Goal: Information Seeking & Learning: Understand process/instructions

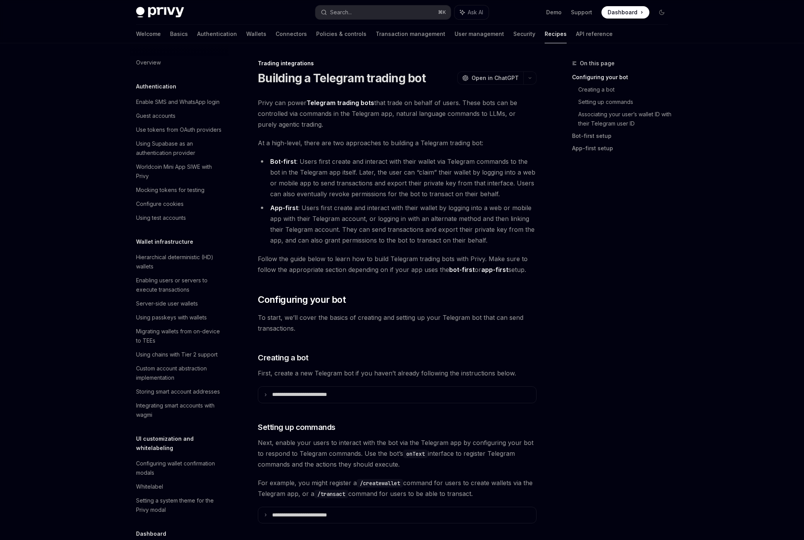
scroll to position [682, 0]
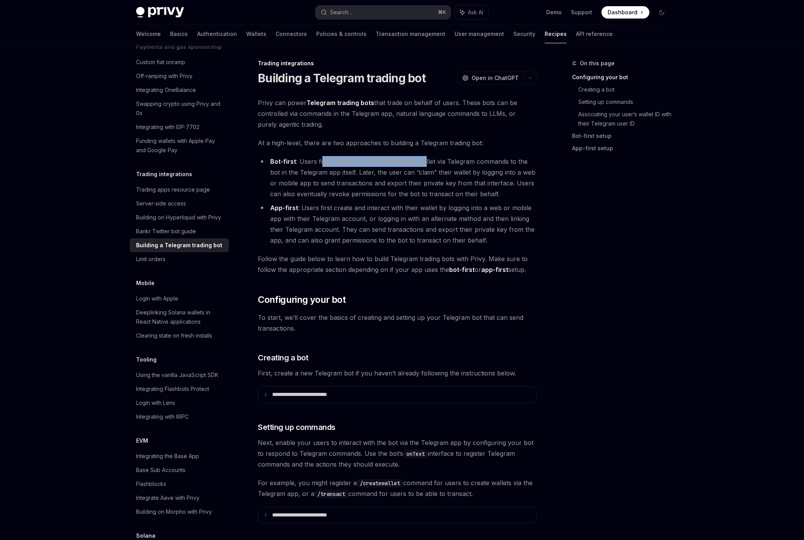
drag, startPoint x: 321, startPoint y: 165, endPoint x: 424, endPoint y: 162, distance: 102.9
click at [424, 162] on li "Bot-first : Users first create and interact with their wallet via Telegram comm…" at bounding box center [397, 177] width 279 height 43
click at [424, 163] on li "Bot-first : Users first create and interact with their wallet via Telegram comm…" at bounding box center [397, 177] width 279 height 43
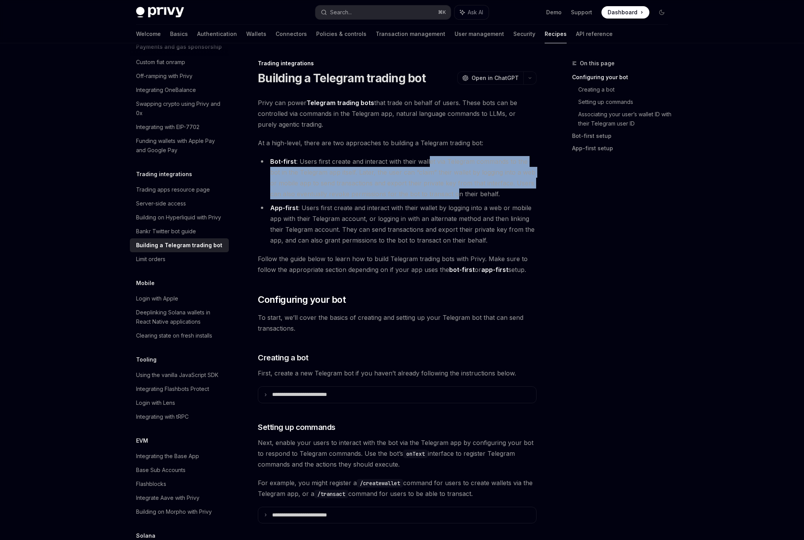
drag, startPoint x: 429, startPoint y: 164, endPoint x: 443, endPoint y: 194, distance: 32.9
click at [443, 194] on li "Bot-first : Users first create and interact with their wallet via Telegram comm…" at bounding box center [397, 177] width 279 height 43
click at [443, 193] on li "Bot-first : Users first create and interact with their wallet via Telegram comm…" at bounding box center [397, 177] width 279 height 43
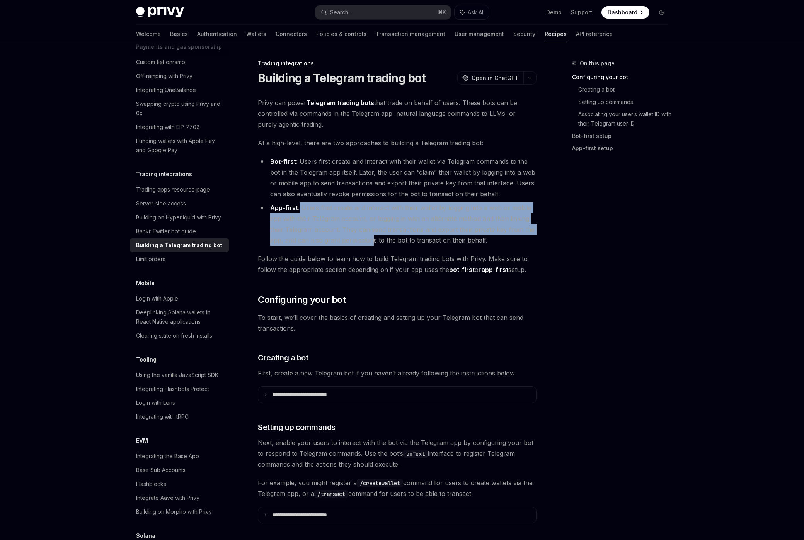
drag, startPoint x: 300, startPoint y: 205, endPoint x: 372, endPoint y: 242, distance: 81.3
click at [372, 242] on li "App-first : Users first create and interact with their wallet by logging into a…" at bounding box center [397, 224] width 279 height 43
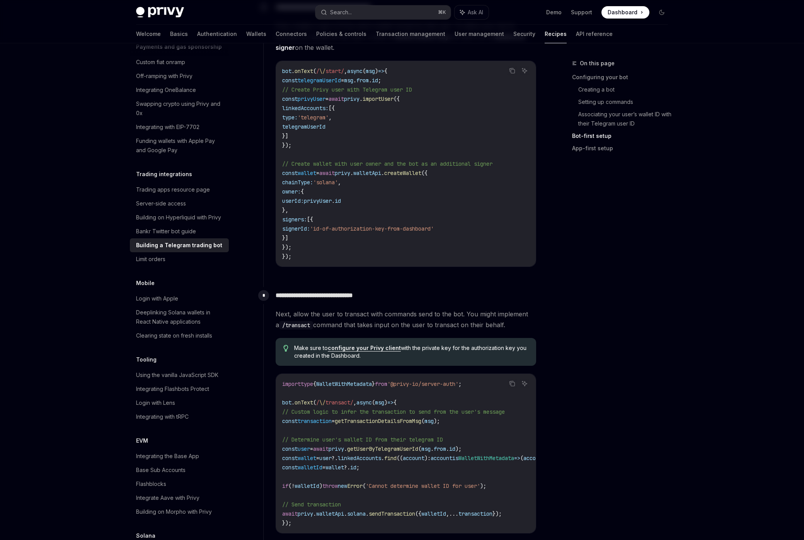
scroll to position [752, 0]
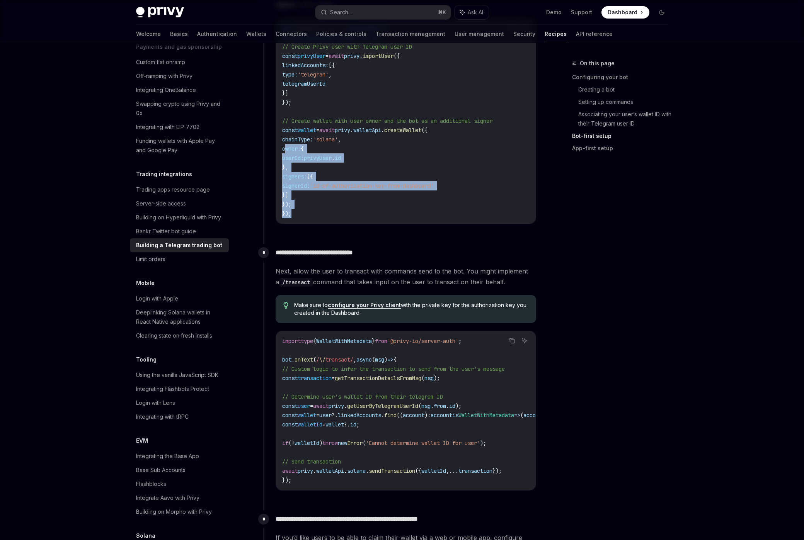
drag, startPoint x: 379, startPoint y: 222, endPoint x: 294, endPoint y: 148, distance: 112.8
click at [285, 145] on div "bot . onText ( / \/ start/ , async ( msg ) => { const telegramUserId = msg . fr…" at bounding box center [406, 121] width 260 height 206
click at [347, 163] on code "bot . onText ( / \/ start/ , async ( msg ) => { const telegramUserId = msg . fr…" at bounding box center [405, 121] width 247 height 195
drag, startPoint x: 354, startPoint y: 207, endPoint x: 308, endPoint y: 139, distance: 82.9
click at [283, 129] on code "bot . onText ( / \/ start/ , async ( msg ) => { const telegramUserId = msg . fr…" at bounding box center [405, 121] width 247 height 195
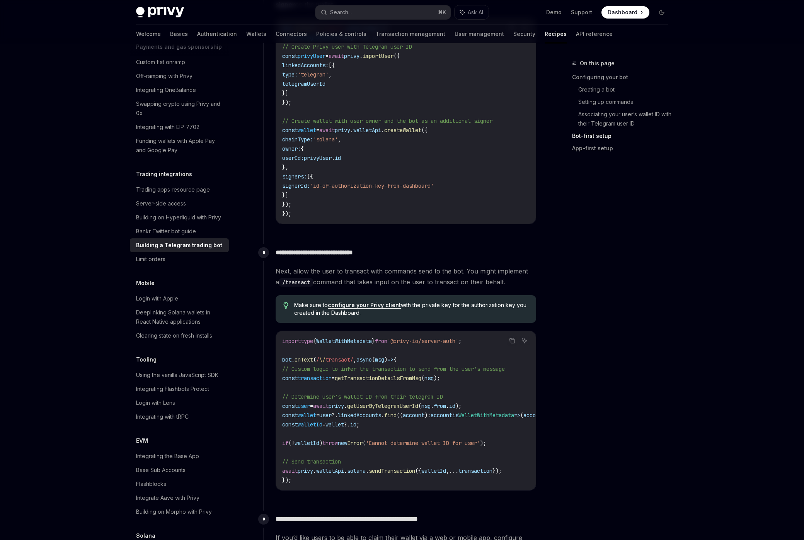
click at [313, 141] on span "chainType:" at bounding box center [297, 139] width 31 height 7
drag, startPoint x: 351, startPoint y: 201, endPoint x: 338, endPoint y: 155, distance: 47.6
click at [295, 147] on code "bot . onText ( / \/ start/ , async ( msg ) => { const telegramUserId = msg . fr…" at bounding box center [405, 121] width 247 height 195
click at [304, 156] on span "userId:" at bounding box center [293, 158] width 22 height 7
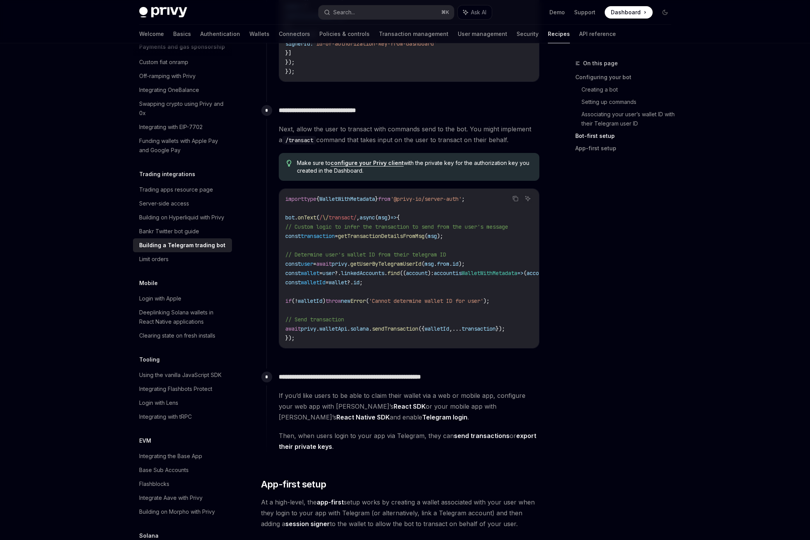
scroll to position [682, 0]
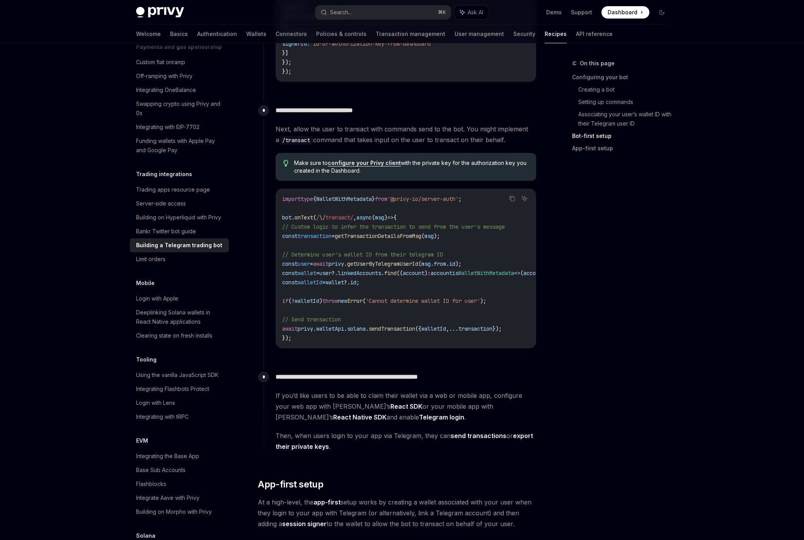
type textarea "*"
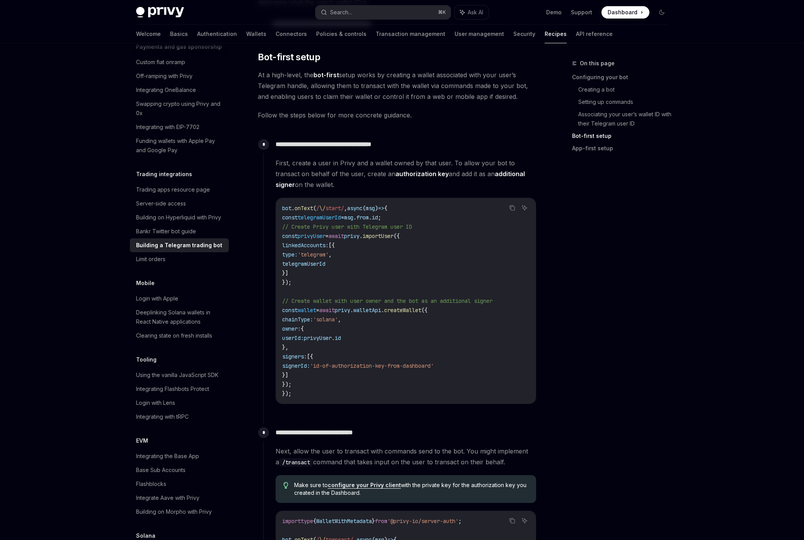
scroll to position [529, 0]
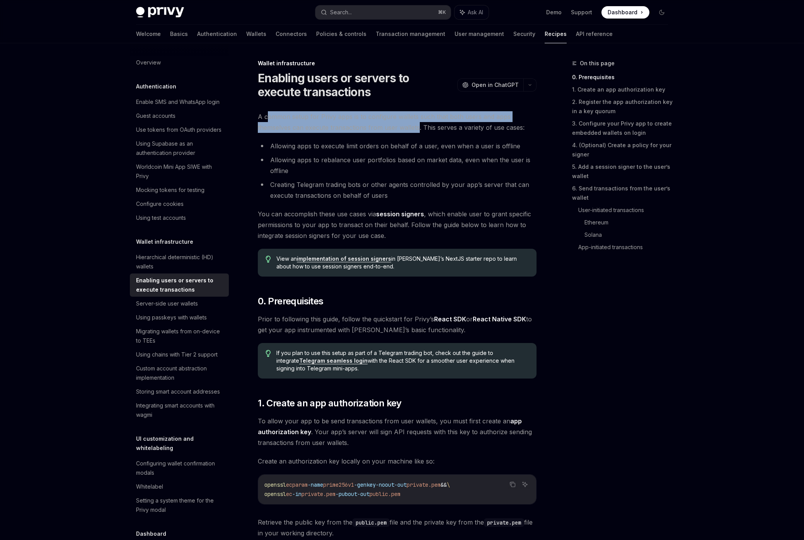
drag, startPoint x: 271, startPoint y: 115, endPoint x: 416, endPoint y: 128, distance: 145.5
click at [417, 125] on span "A common setup for Privy apps is to configure wallets such that both users and …" at bounding box center [397, 122] width 279 height 22
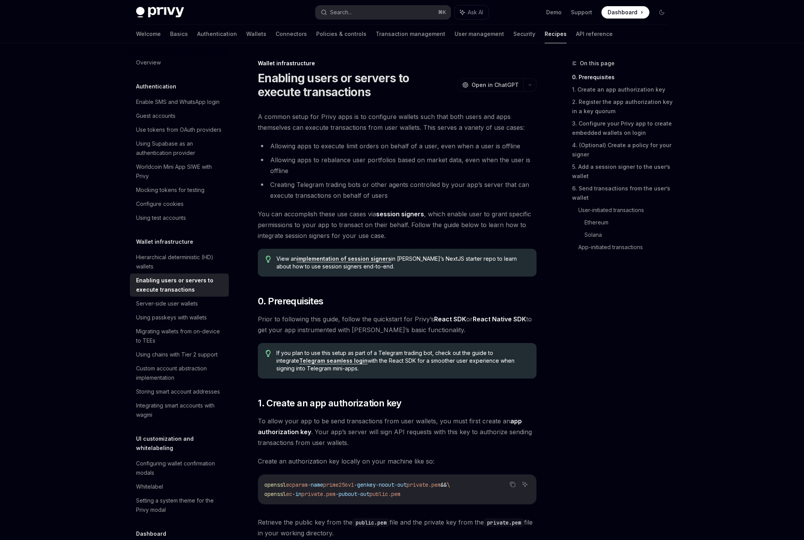
drag, startPoint x: 411, startPoint y: 134, endPoint x: 407, endPoint y: 141, distance: 9.0
drag, startPoint x: 356, startPoint y: 127, endPoint x: 457, endPoint y: 128, distance: 100.1
click at [457, 128] on span "A common setup for Privy apps is to configure wallets such that both users and …" at bounding box center [397, 122] width 279 height 22
click at [456, 128] on span "A common setup for Privy apps is to configure wallets such that both users and …" at bounding box center [397, 122] width 279 height 22
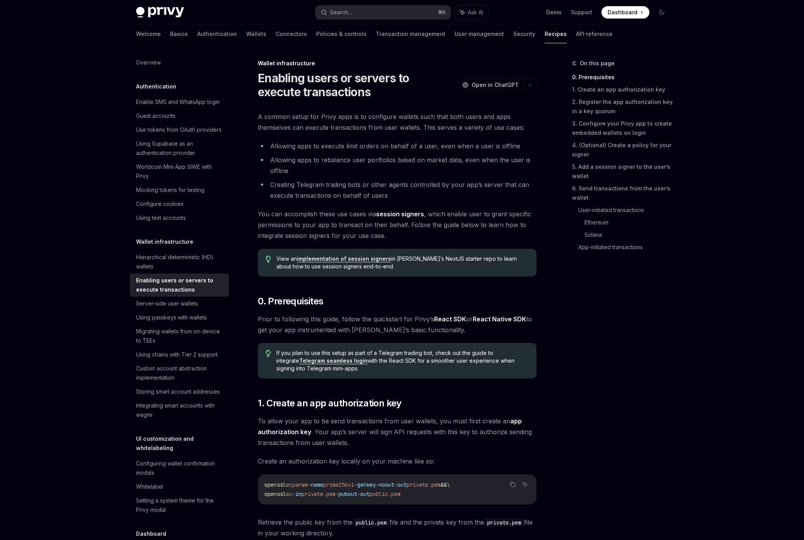
click at [335, 152] on ul "Allowing apps to execute limit orders on behalf of a user, even when a user is …" at bounding box center [397, 171] width 279 height 60
click at [337, 147] on li "Allowing apps to execute limit orders on behalf of a user, even when a user is …" at bounding box center [397, 146] width 279 height 11
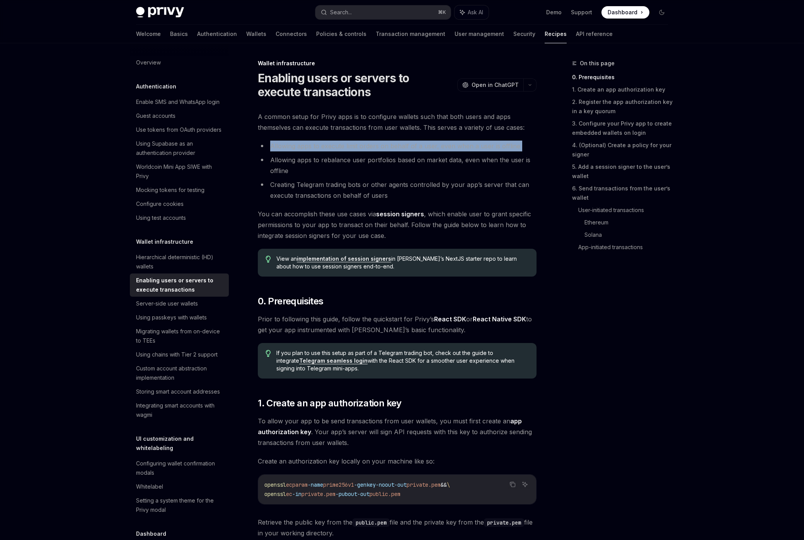
click at [337, 147] on li "Allowing apps to execute limit orders on behalf of a user, even when a user is …" at bounding box center [397, 146] width 279 height 11
click at [359, 172] on li "Allowing apps to rebalance user portfolios based on market data, even when the …" at bounding box center [397, 166] width 279 height 22
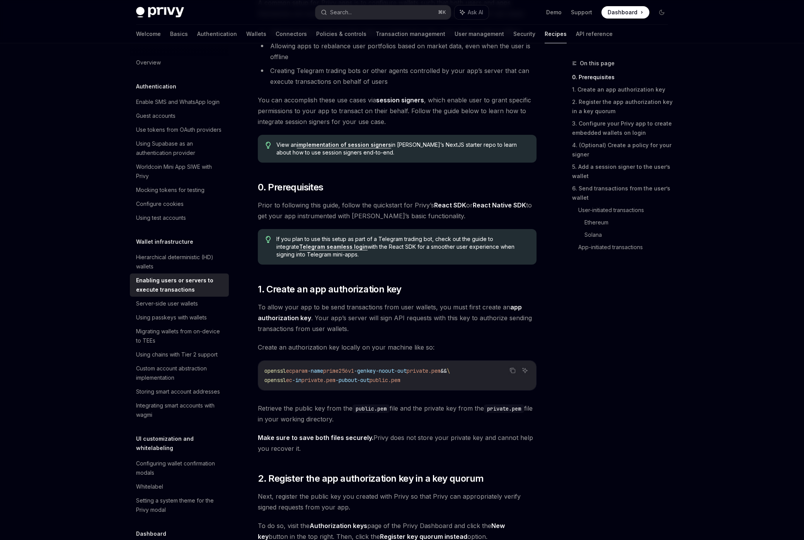
scroll to position [216, 0]
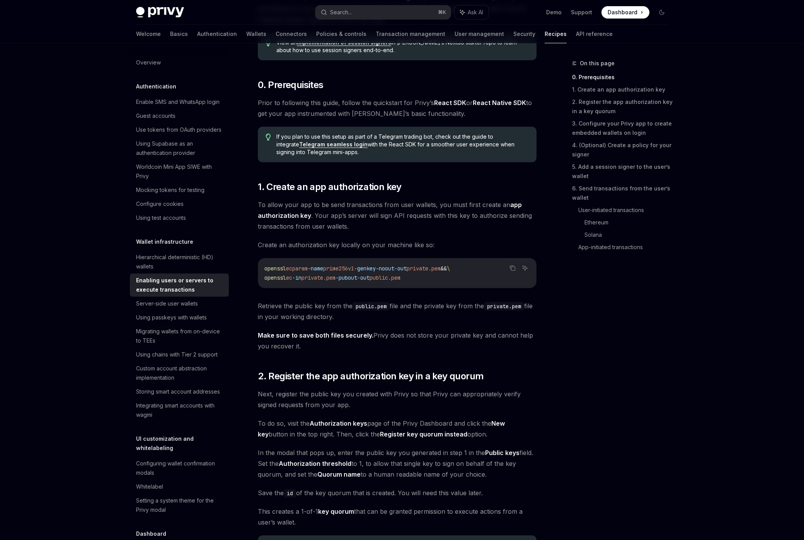
click at [370, 274] on span "-out" at bounding box center [363, 277] width 12 height 7
click at [400, 286] on div "openssl ecparam -name prime256v1 -genkey -noout -out private.pem && \ openssl e…" at bounding box center [397, 273] width 278 height 29
click at [399, 281] on span "public.pem" at bounding box center [385, 277] width 31 height 7
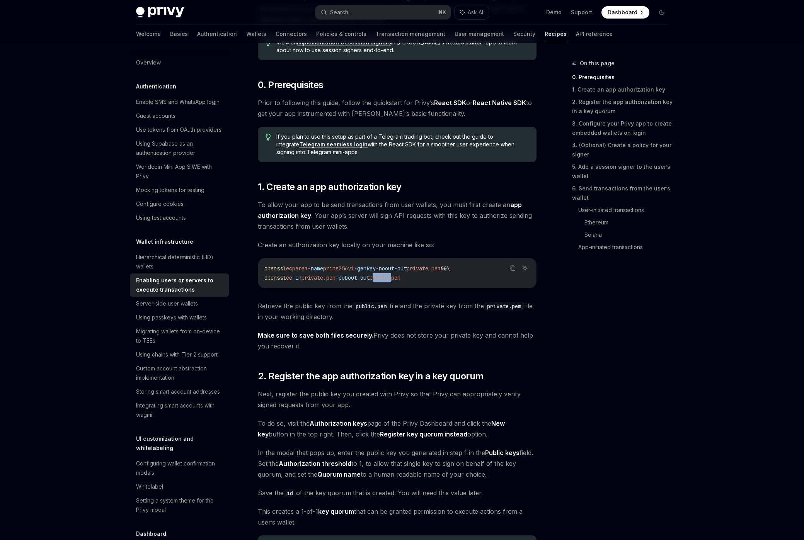
click at [399, 281] on span "public.pem" at bounding box center [385, 277] width 31 height 7
click at [425, 287] on div "openssl ecparam -name prime256v1 -genkey -noout -out private.pem && \ openssl e…" at bounding box center [397, 273] width 278 height 29
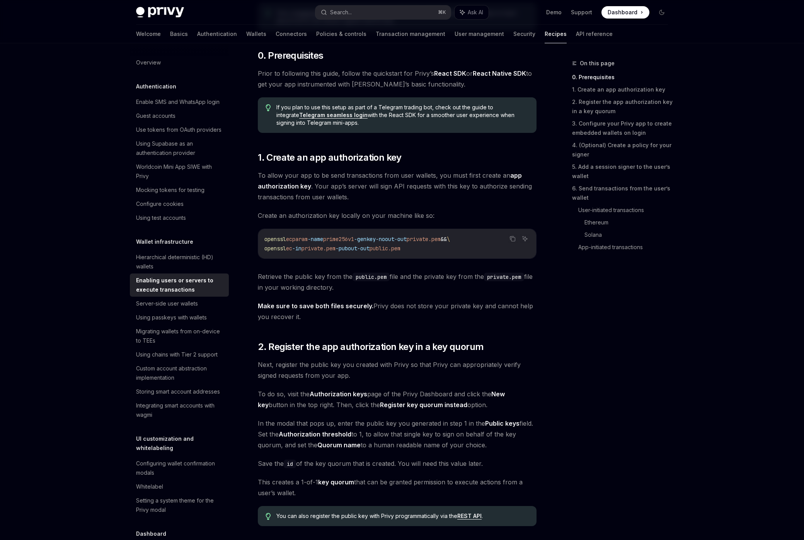
scroll to position [0, 0]
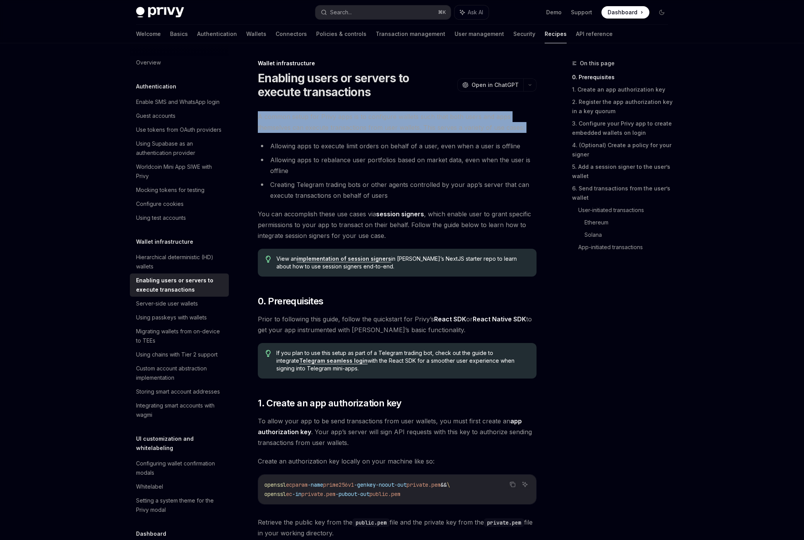
drag, startPoint x: 258, startPoint y: 118, endPoint x: 437, endPoint y: 141, distance: 180.5
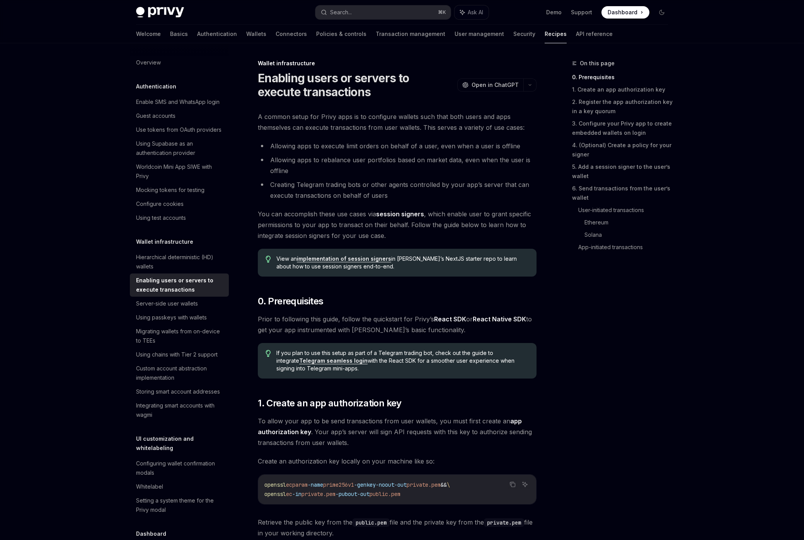
drag, startPoint x: 437, startPoint y: 141, endPoint x: 434, endPoint y: 148, distance: 8.2
click at [436, 141] on li "Allowing apps to execute limit orders on behalf of a user, even when a user is …" at bounding box center [397, 146] width 279 height 11
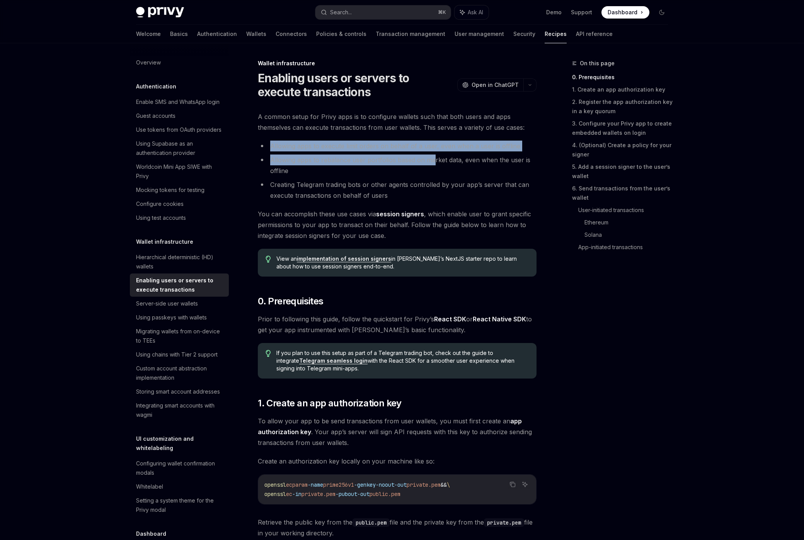
drag, startPoint x: 432, startPoint y: 155, endPoint x: 308, endPoint y: 134, distance: 125.1
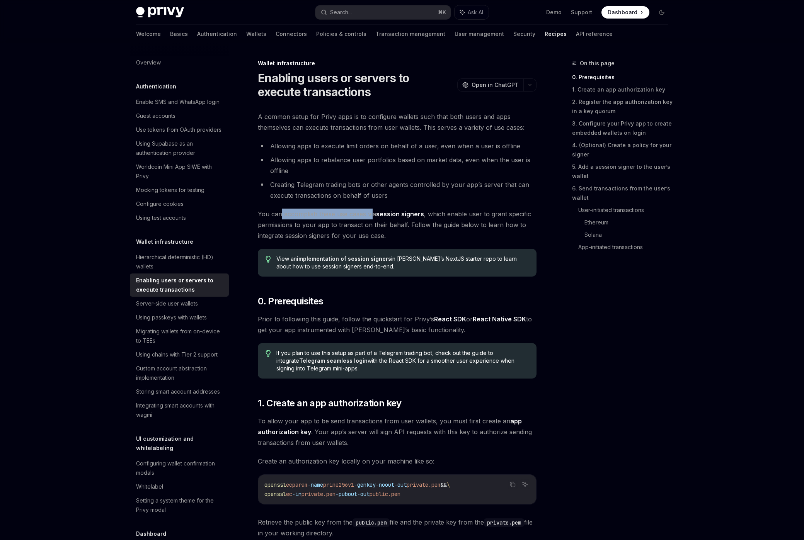
drag, startPoint x: 297, startPoint y: 212, endPoint x: 373, endPoint y: 218, distance: 76.0
click at [373, 218] on span "You can accomplish these use cases via session signers , which enable user to g…" at bounding box center [397, 225] width 279 height 32
click at [348, 223] on span "You can accomplish these use cases via session signers , which enable user to g…" at bounding box center [397, 225] width 279 height 32
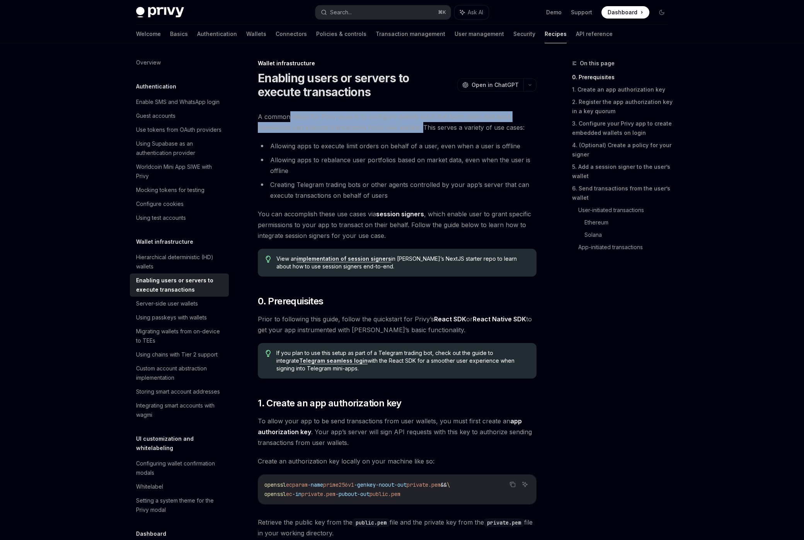
drag, startPoint x: 288, startPoint y: 118, endPoint x: 422, endPoint y: 129, distance: 133.8
click at [422, 129] on span "A common setup for Privy apps is to configure wallets such that both users and …" at bounding box center [397, 122] width 279 height 22
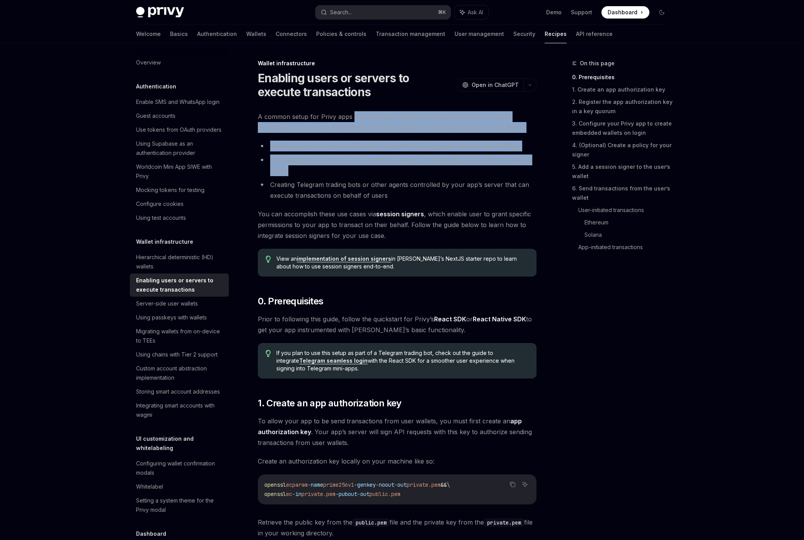
drag, startPoint x: 352, startPoint y: 117, endPoint x: 461, endPoint y: 150, distance: 114.0
drag, startPoint x: 461, startPoint y: 150, endPoint x: 343, endPoint y: 143, distance: 117.7
click at [461, 150] on li "Allowing apps to execute limit orders on behalf of a user, even when a user is …" at bounding box center [397, 146] width 279 height 11
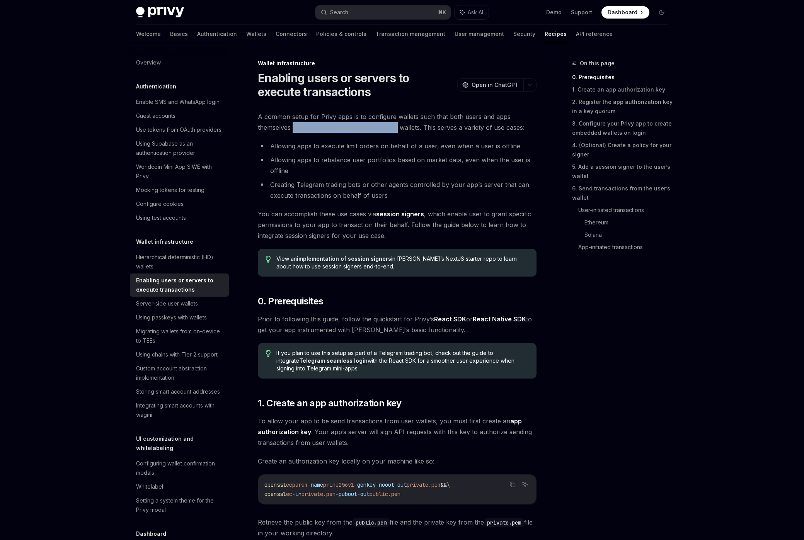
drag, startPoint x: 293, startPoint y: 126, endPoint x: 395, endPoint y: 133, distance: 103.0
click at [395, 133] on span "A common setup for Privy apps is to configure wallets such that both users and …" at bounding box center [397, 122] width 279 height 22
drag, startPoint x: 313, startPoint y: 131, endPoint x: 444, endPoint y: 135, distance: 131.1
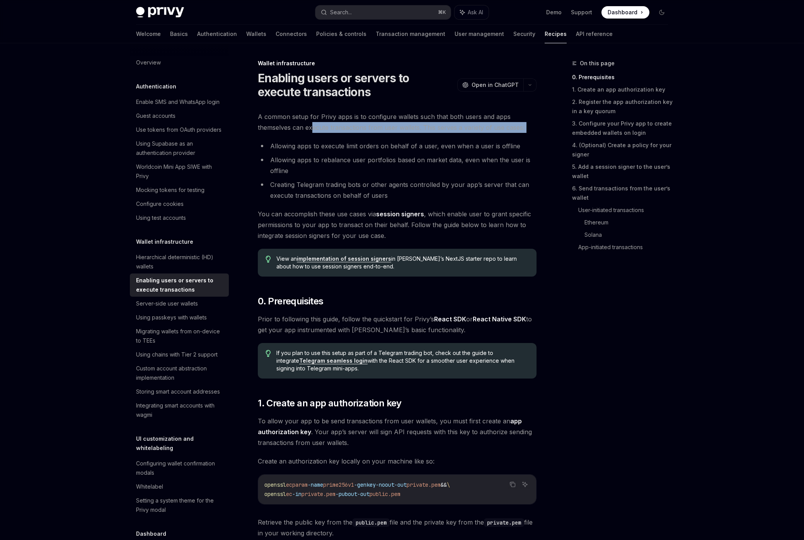
drag, startPoint x: 408, startPoint y: 124, endPoint x: 513, endPoint y: 136, distance: 105.0
drag, startPoint x: 511, startPoint y: 136, endPoint x: 340, endPoint y: 143, distance: 171.4
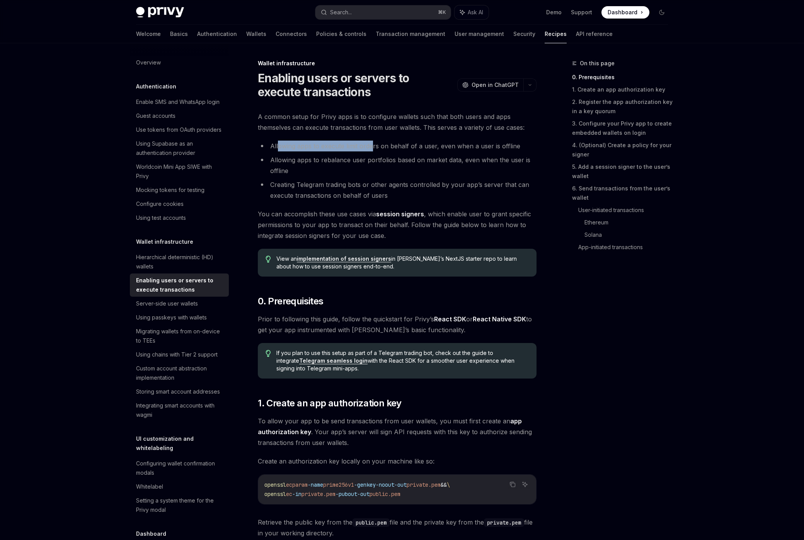
drag, startPoint x: 279, startPoint y: 144, endPoint x: 373, endPoint y: 147, distance: 93.2
click at [373, 147] on li "Allowing apps to execute limit orders on behalf of a user, even when a user is …" at bounding box center [397, 146] width 279 height 11
drag, startPoint x: 373, startPoint y: 147, endPoint x: 416, endPoint y: 184, distance: 57.0
click at [378, 151] on li "Allowing apps to execute limit orders on behalf of a user, even when a user is …" at bounding box center [397, 146] width 279 height 11
click at [420, 180] on li "Creating Telegram trading bots or other agents controlled by your app’s server …" at bounding box center [397, 190] width 279 height 22
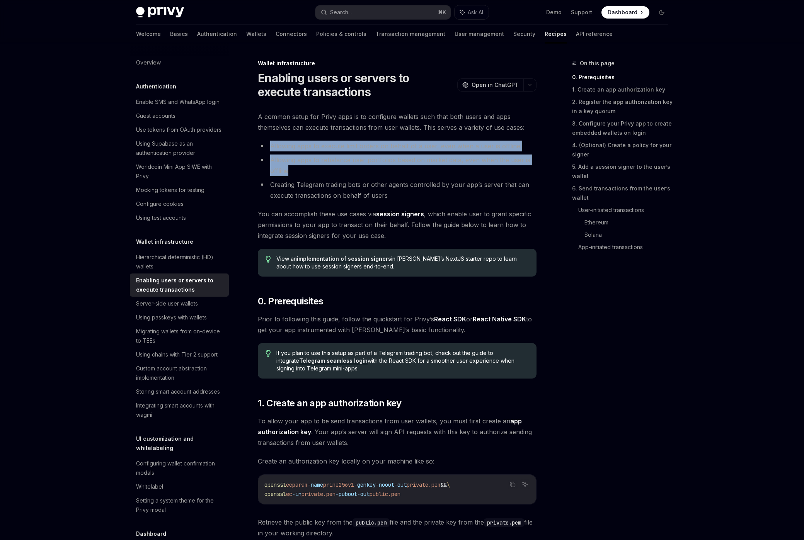
drag, startPoint x: 420, startPoint y: 174, endPoint x: 259, endPoint y: 140, distance: 164.0
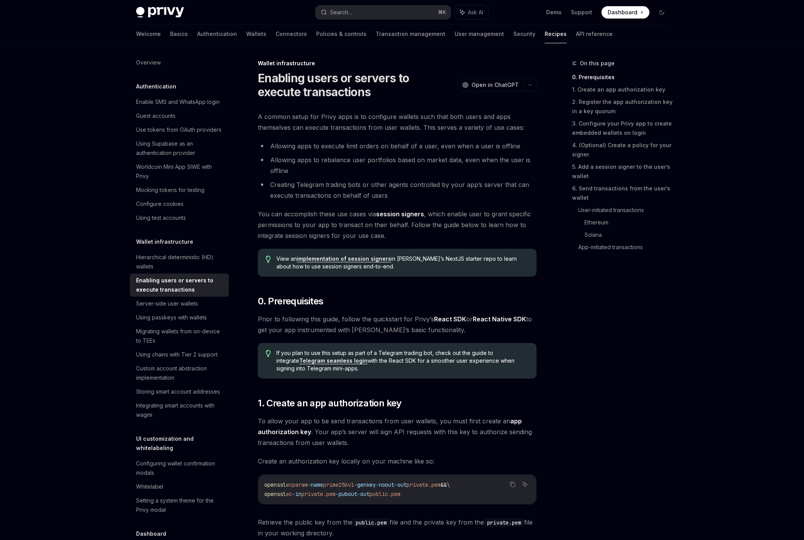
drag, startPoint x: 345, startPoint y: 150, endPoint x: 347, endPoint y: 169, distance: 19.8
click at [345, 150] on li "Allowing apps to execute limit orders on behalf of a user, even when a user is …" at bounding box center [397, 146] width 279 height 11
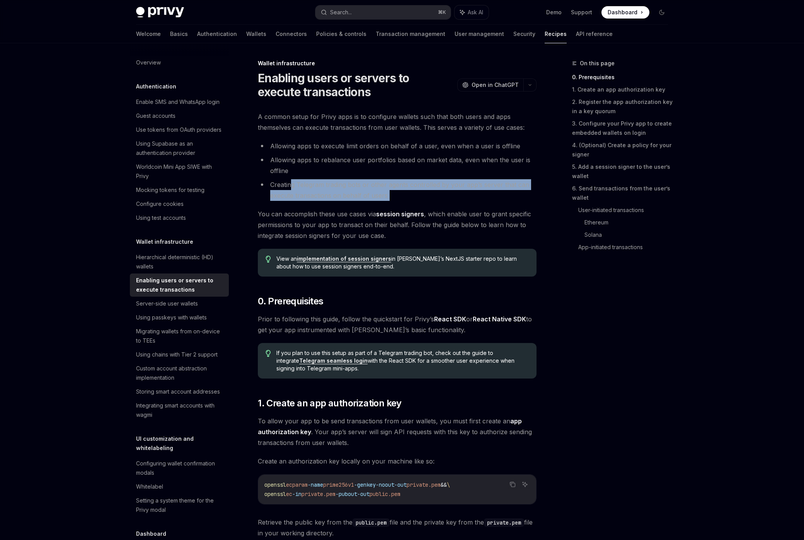
drag, startPoint x: 405, startPoint y: 202, endPoint x: 301, endPoint y: 175, distance: 108.1
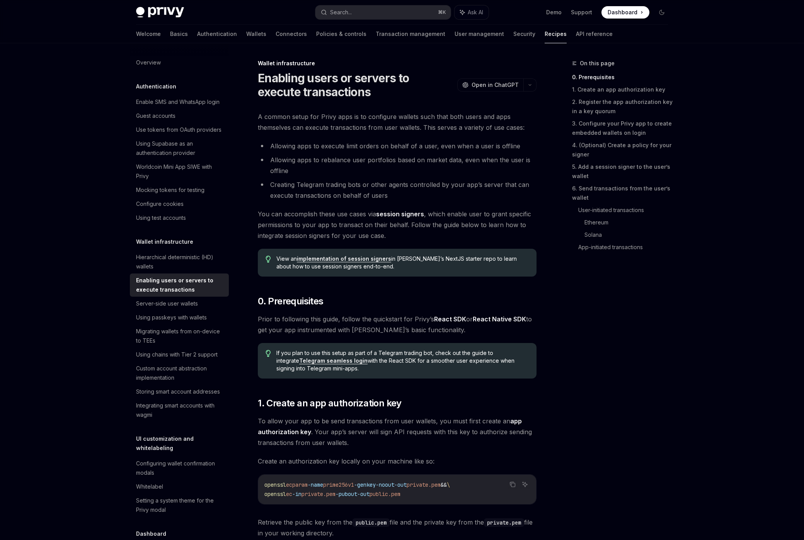
click at [358, 169] on li "Allowing apps to rebalance user portfolios based on market data, even when the …" at bounding box center [397, 166] width 279 height 22
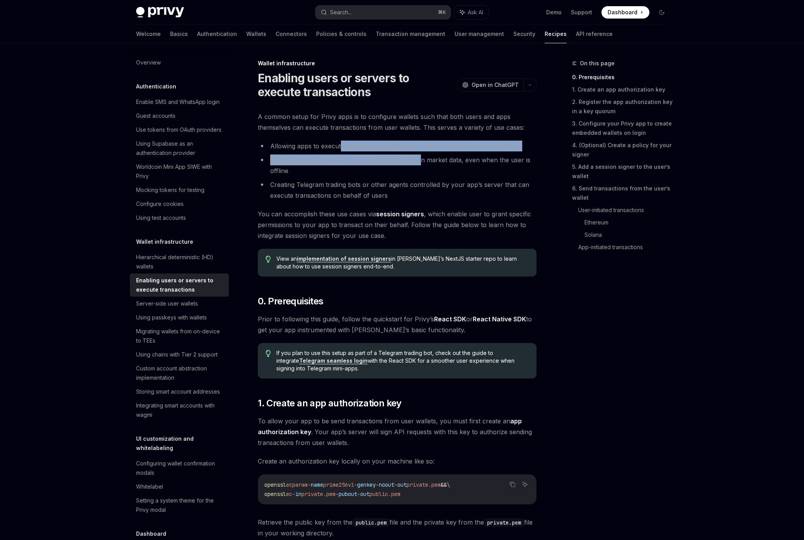
drag, startPoint x: 339, startPoint y: 150, endPoint x: 418, endPoint y: 157, distance: 78.8
click at [418, 157] on ul "Allowing apps to execute limit orders on behalf of a user, even when a user is …" at bounding box center [397, 171] width 279 height 60
click at [418, 157] on li "Allowing apps to rebalance user portfolios based on market data, even when the …" at bounding box center [397, 166] width 279 height 22
drag, startPoint x: 440, startPoint y: 152, endPoint x: 468, endPoint y: 155, distance: 28.3
click at [468, 155] on ul "Allowing apps to execute limit orders on behalf of a user, even when a user is …" at bounding box center [397, 171] width 279 height 60
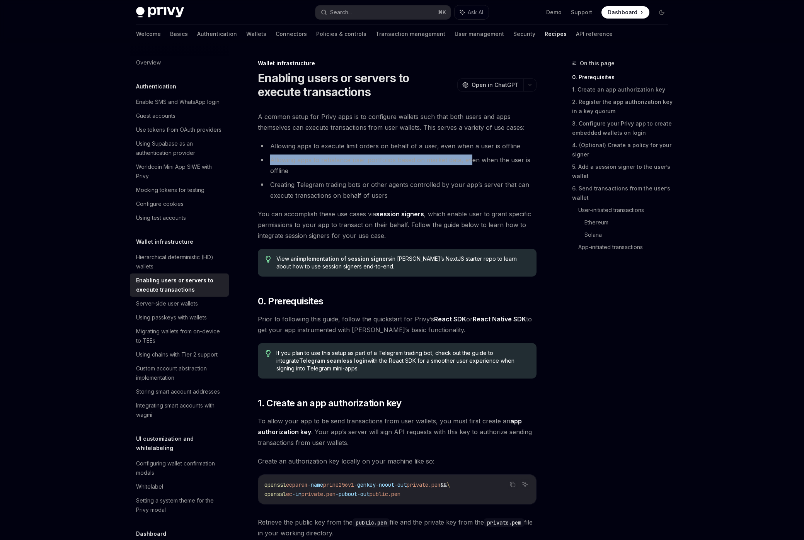
drag, startPoint x: 468, startPoint y: 155, endPoint x: 356, endPoint y: 157, distance: 111.3
click at [468, 155] on li "Allowing apps to rebalance user portfolios based on market data, even when the …" at bounding box center [397, 166] width 279 height 22
drag, startPoint x: 270, startPoint y: 159, endPoint x: 305, endPoint y: 173, distance: 38.0
click at [305, 173] on li "Allowing apps to rebalance user portfolios based on market data, even when the …" at bounding box center [397, 166] width 279 height 22
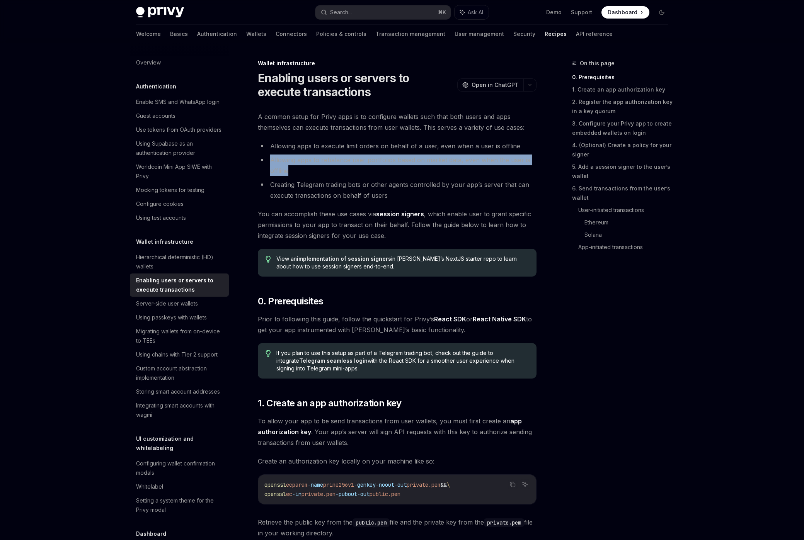
drag, startPoint x: 304, startPoint y: 174, endPoint x: 263, endPoint y: 157, distance: 44.2
click at [263, 157] on li "Allowing apps to rebalance user portfolios based on market data, even when the …" at bounding box center [397, 166] width 279 height 22
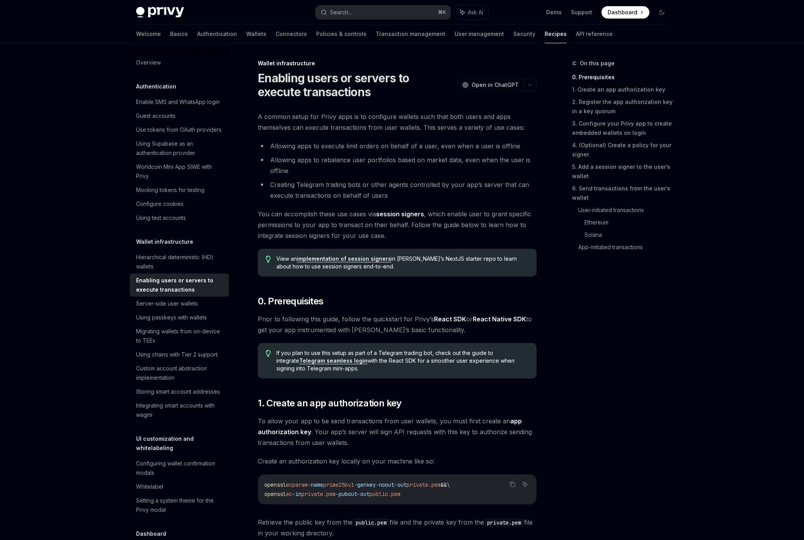
click at [295, 165] on li "Allowing apps to rebalance user portfolios based on market data, even when the …" at bounding box center [397, 166] width 279 height 22
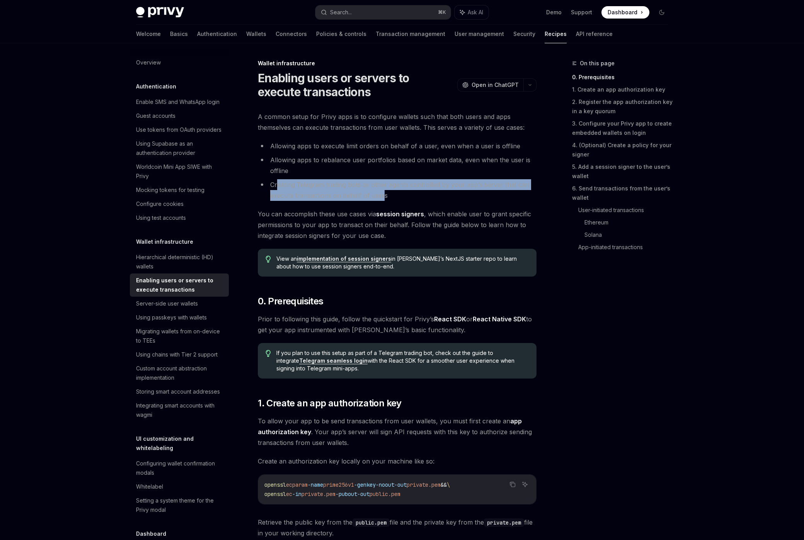
drag, startPoint x: 299, startPoint y: 186, endPoint x: 384, endPoint y: 195, distance: 85.2
click at [384, 195] on li "Creating Telegram trading bots or other agents controlled by your app’s server …" at bounding box center [397, 190] width 279 height 22
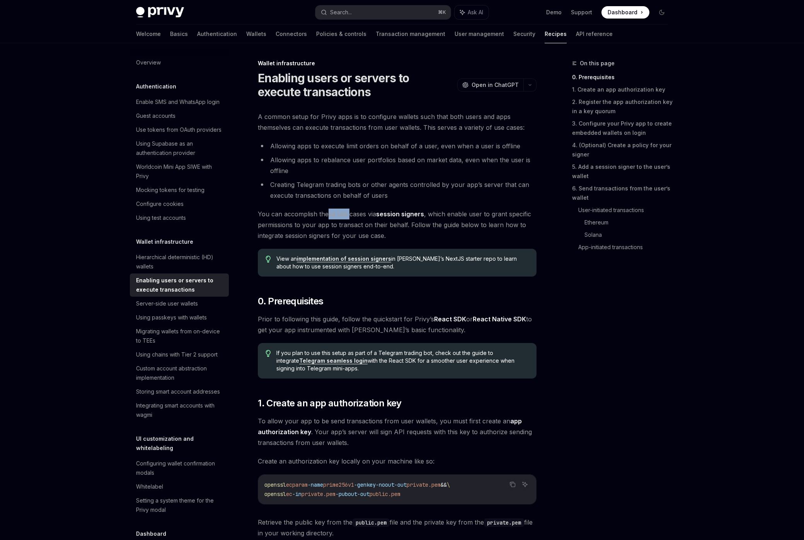
drag, startPoint x: 327, startPoint y: 211, endPoint x: 363, endPoint y: 221, distance: 37.4
click at [350, 213] on span "You can accomplish these use cases via session signers , which enable user to g…" at bounding box center [397, 225] width 279 height 32
click at [364, 221] on span "You can accomplish these use cases via session signers , which enable user to g…" at bounding box center [397, 225] width 279 height 32
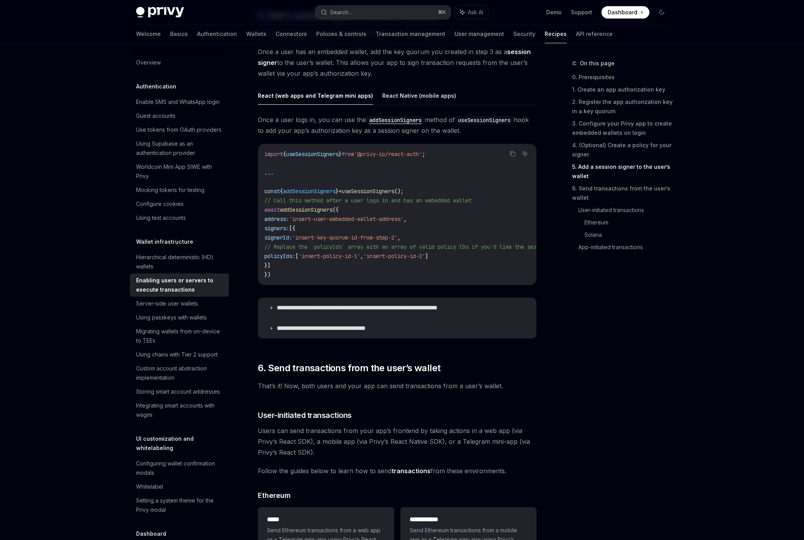
scroll to position [1227, 0]
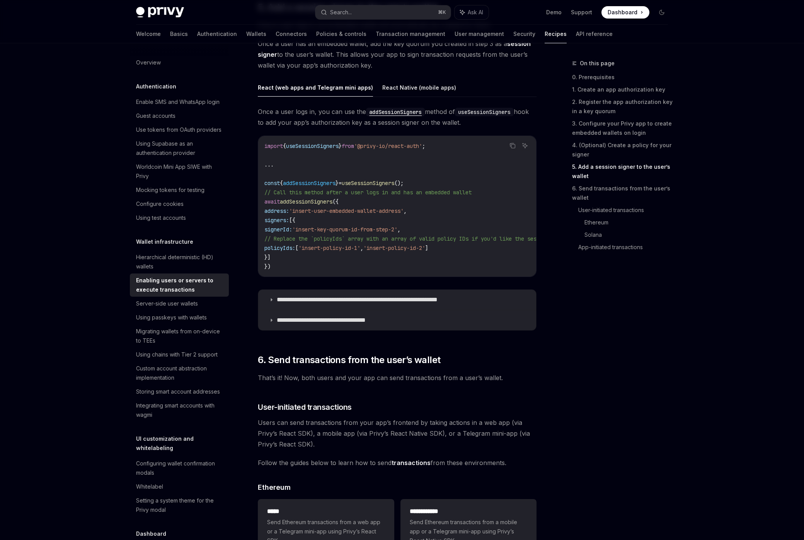
click at [361, 382] on span "That’s it! Now, both users and your app can send transactions from a user’s wal…" at bounding box center [397, 378] width 279 height 11
click at [385, 383] on span "That’s it! Now, both users and your app can send transactions from a user’s wal…" at bounding box center [397, 378] width 279 height 11
drag, startPoint x: 283, startPoint y: 379, endPoint x: 376, endPoint y: 386, distance: 93.0
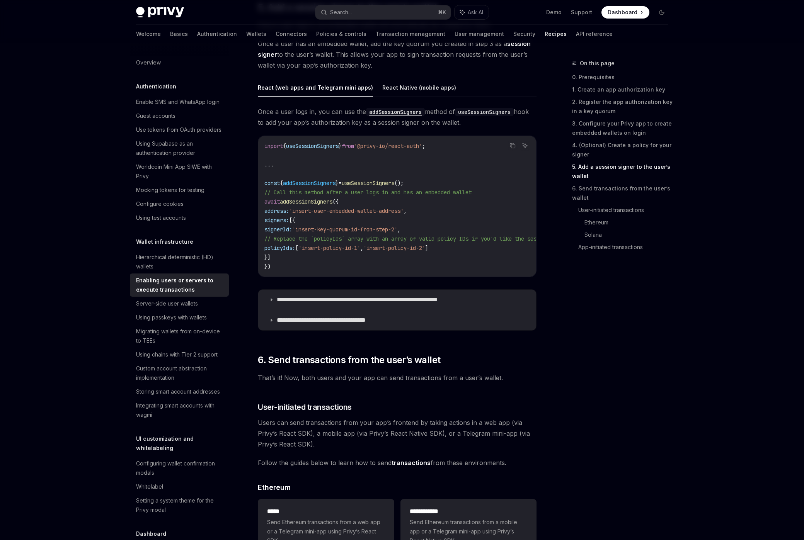
click at [376, 383] on span "That’s it! Now, both users and your app can send transactions from a user’s wal…" at bounding box center [397, 378] width 279 height 11
drag, startPoint x: 303, startPoint y: 383, endPoint x: 363, endPoint y: 381, distance: 59.9
click at [363, 381] on span "That’s it! Now, both users and your app can send transactions from a user’s wal…" at bounding box center [397, 378] width 279 height 11
drag, startPoint x: 331, startPoint y: 382, endPoint x: 514, endPoint y: 383, distance: 182.5
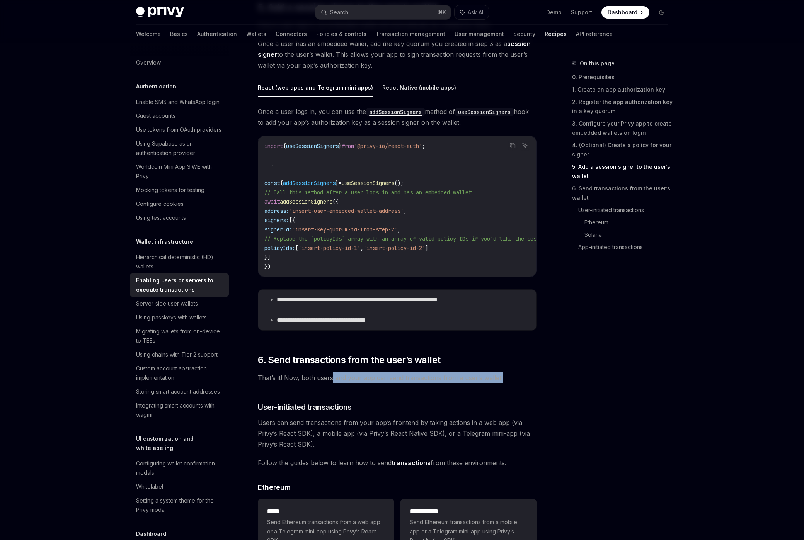
click at [514, 383] on span "That’s it! Now, both users and your app can send transactions from a user’s wal…" at bounding box center [397, 378] width 279 height 11
click at [513, 383] on span "That’s it! Now, both users and your app can send transactions from a user’s wal…" at bounding box center [397, 378] width 279 height 11
drag, startPoint x: 514, startPoint y: 380, endPoint x: 304, endPoint y: 382, distance: 209.5
click at [304, 382] on span "That’s it! Now, both users and your app can send transactions from a user’s wal…" at bounding box center [397, 378] width 279 height 11
click at [312, 382] on span "That’s it! Now, both users and your app can send transactions from a user’s wal…" at bounding box center [397, 378] width 279 height 11
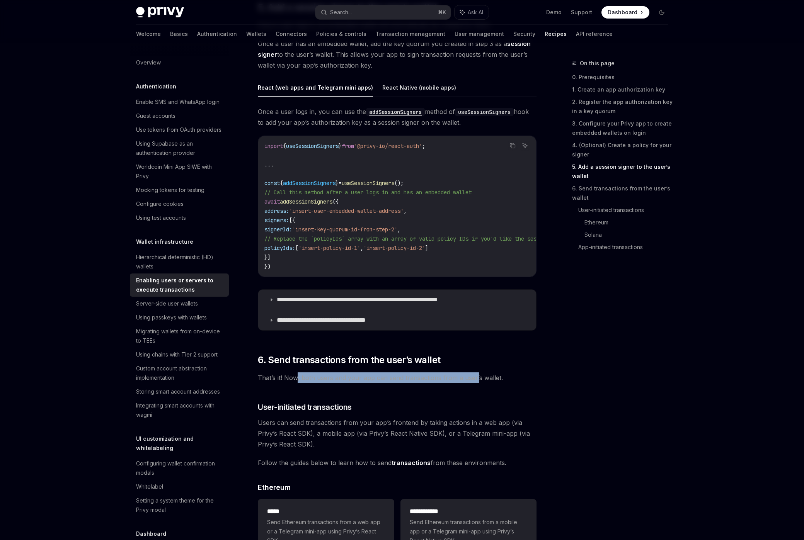
drag, startPoint x: 314, startPoint y: 378, endPoint x: 475, endPoint y: 382, distance: 160.8
click at [475, 382] on span "That’s it! Now, both users and your app can send transactions from a user’s wal…" at bounding box center [397, 378] width 279 height 11
drag, startPoint x: 520, startPoint y: 380, endPoint x: 326, endPoint y: 376, distance: 194.1
click at [326, 376] on span "That’s it! Now, both users and your app can send transactions from a user’s wal…" at bounding box center [397, 378] width 279 height 11
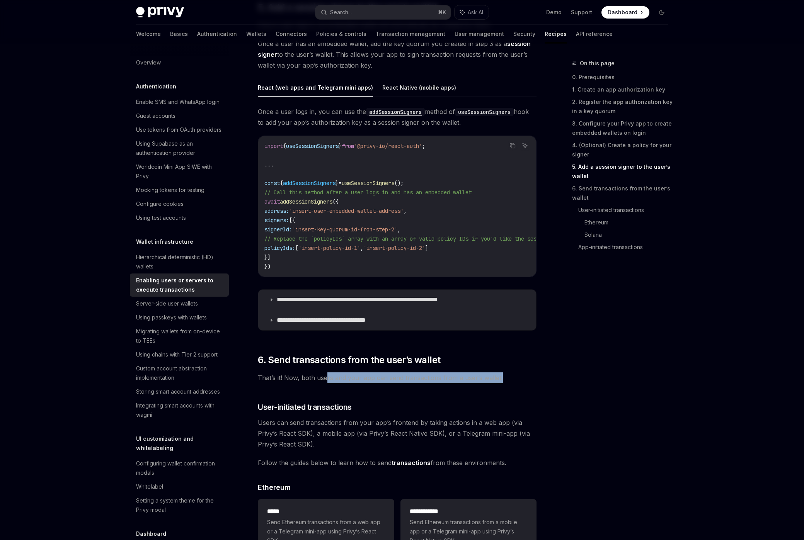
click at [325, 376] on span "That’s it! Now, both users and your app can send transactions from a user’s wal…" at bounding box center [397, 378] width 279 height 11
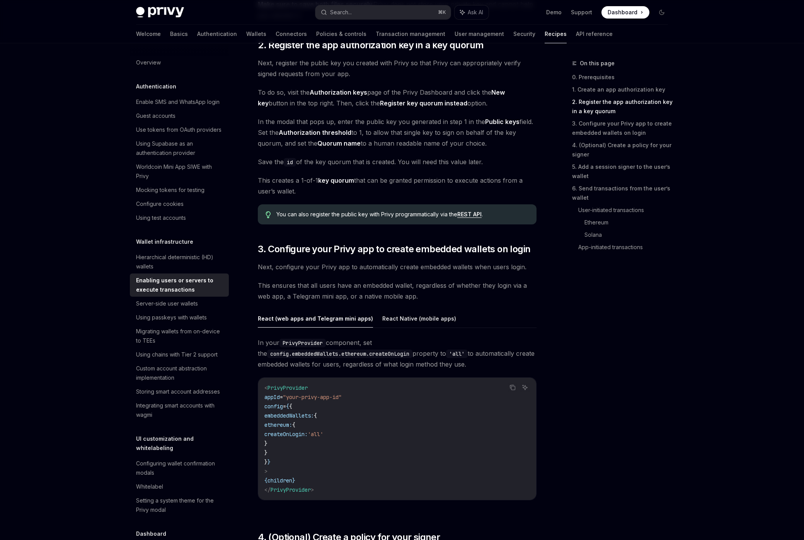
scroll to position [529, 0]
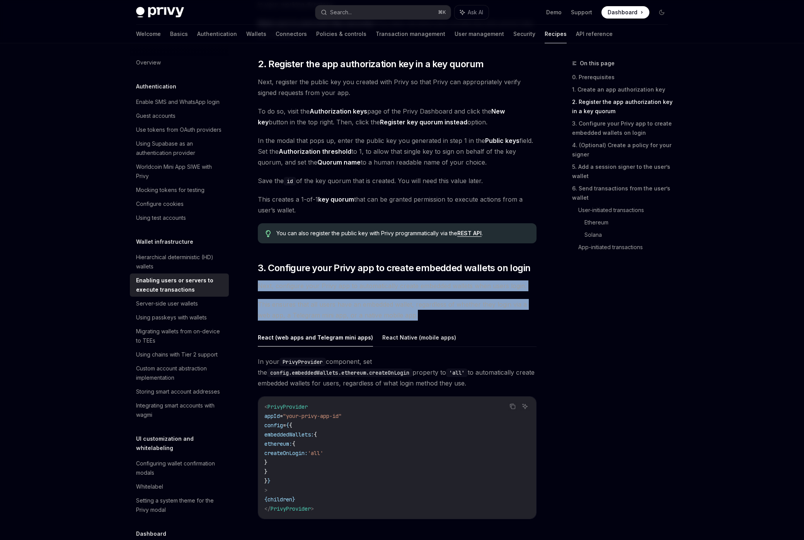
drag, startPoint x: 257, startPoint y: 287, endPoint x: 419, endPoint y: 317, distance: 164.1
click at [419, 317] on span "This ensures that all users have an embedded wallet, regardless of whether they…" at bounding box center [397, 310] width 279 height 22
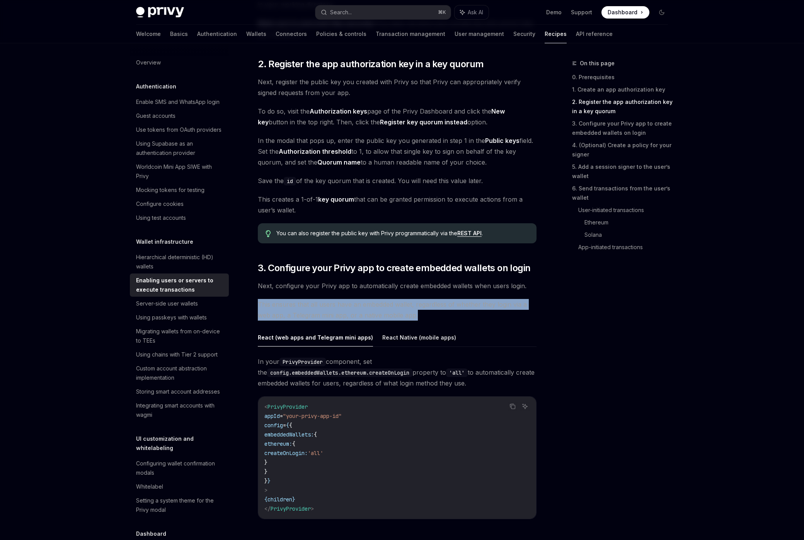
drag, startPoint x: 417, startPoint y: 319, endPoint x: 259, endPoint y: 305, distance: 158.3
click at [259, 305] on span "This ensures that all users have an embedded wallet, regardless of whether they…" at bounding box center [397, 310] width 279 height 22
click at [259, 304] on span "This ensures that all users have an embedded wallet, regardless of whether they…" at bounding box center [397, 310] width 279 height 22
drag, startPoint x: 259, startPoint y: 303, endPoint x: 428, endPoint y: 322, distance: 169.6
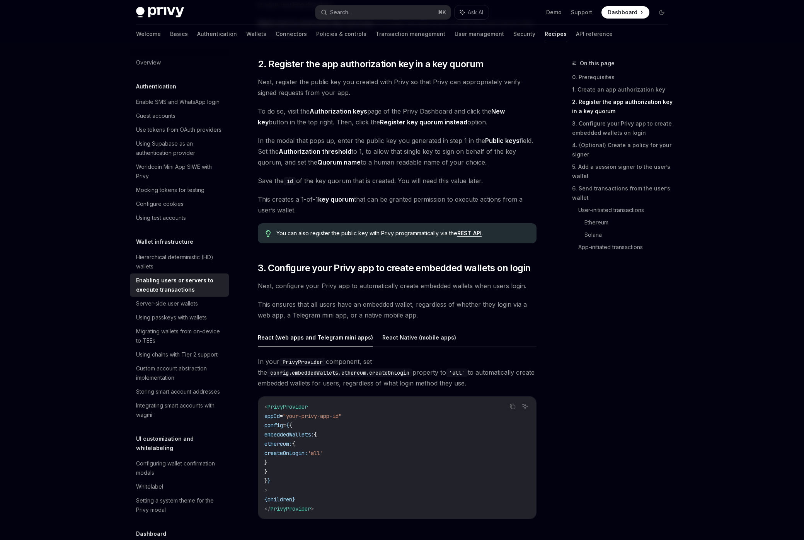
click at [368, 364] on span "In your PrivyProvider component, set the config.embeddedWallets.ethereum.create…" at bounding box center [397, 372] width 279 height 32
click at [302, 363] on code "PrivyProvider" at bounding box center [302, 362] width 46 height 9
drag, startPoint x: 263, startPoint y: 361, endPoint x: 364, endPoint y: 364, distance: 100.9
click at [364, 364] on span "In your PrivyProvider component, set the config.embeddedWallets.ethereum.create…" at bounding box center [397, 372] width 279 height 32
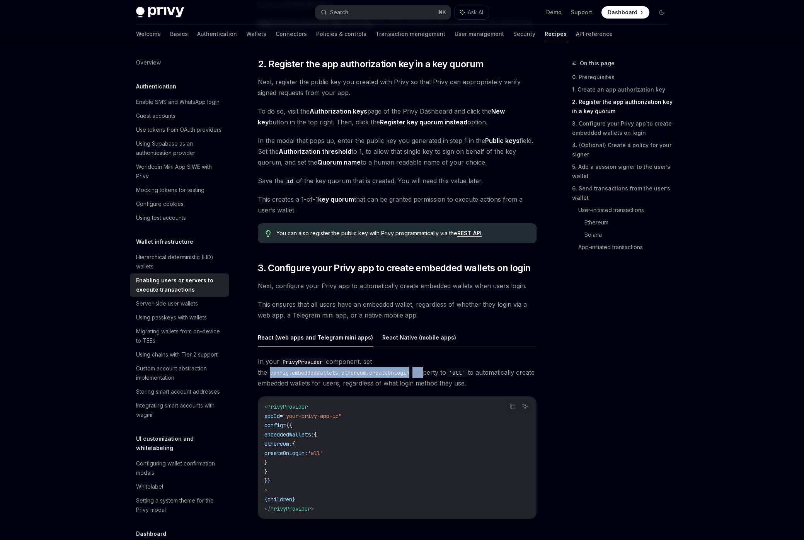
drag, startPoint x: 262, startPoint y: 373, endPoint x: 417, endPoint y: 373, distance: 155.0
click at [417, 373] on span "In your PrivyProvider component, set the config.embeddedWallets.ethereum.create…" at bounding box center [397, 372] width 279 height 32
drag, startPoint x: 421, startPoint y: 370, endPoint x: 513, endPoint y: 382, distance: 92.0
click at [513, 382] on span "In your PrivyProvider component, set the config.embeddedWallets.ethereum.create…" at bounding box center [397, 372] width 279 height 32
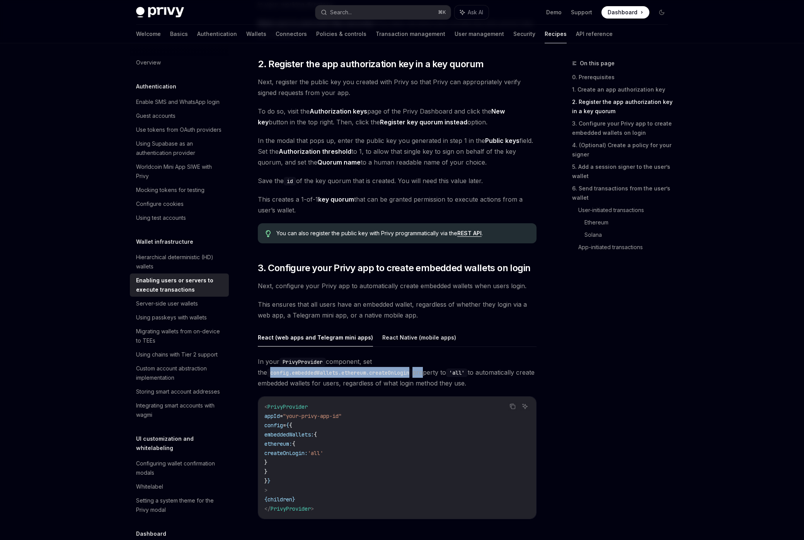
click at [511, 383] on span "In your PrivyProvider component, set the config.embeddedWallets.ethereum.create…" at bounding box center [397, 372] width 279 height 32
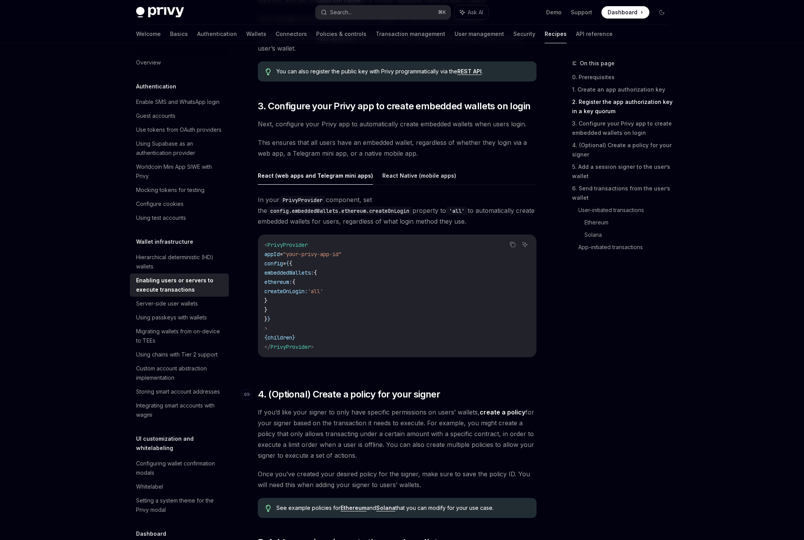
scroll to position [703, 0]
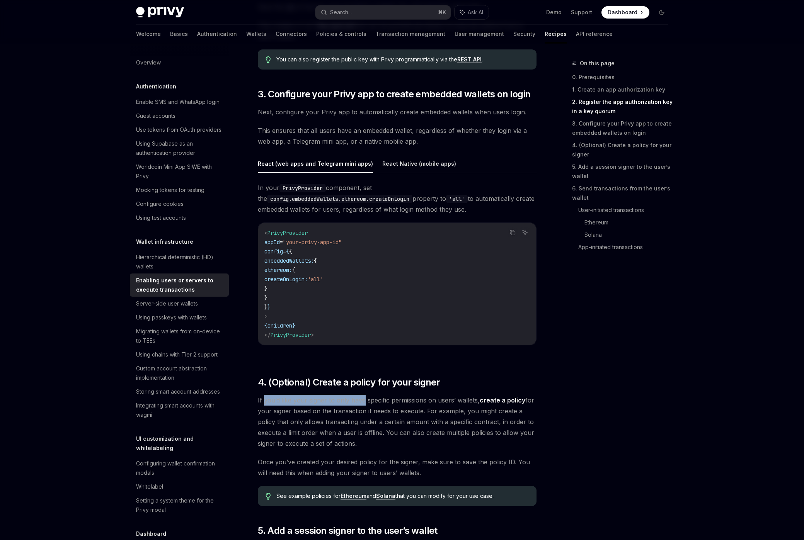
drag, startPoint x: 263, startPoint y: 402, endPoint x: 363, endPoint y: 403, distance: 100.1
click at [363, 403] on span "If you’d like your signer to only have specific permissions on users’ wallets, …" at bounding box center [397, 422] width 279 height 54
click at [364, 404] on span "If you’d like your signer to only have specific permissions on users’ wallets, …" at bounding box center [397, 422] width 279 height 54
drag, startPoint x: 329, startPoint y: 401, endPoint x: 417, endPoint y: 405, distance: 87.8
click at [417, 405] on span "If you’d like your signer to only have specific permissions on users’ wallets, …" at bounding box center [397, 422] width 279 height 54
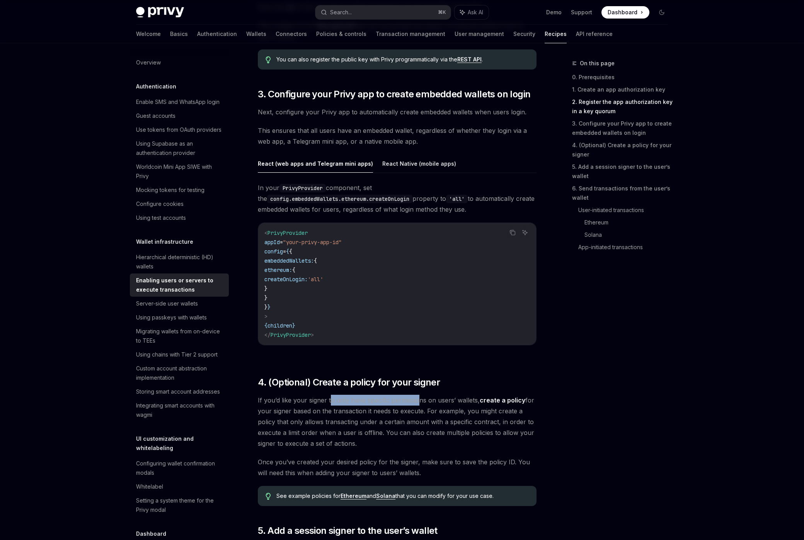
click at [417, 405] on span "If you’d like your signer to only have specific permissions on users’ wallets, …" at bounding box center [397, 422] width 279 height 54
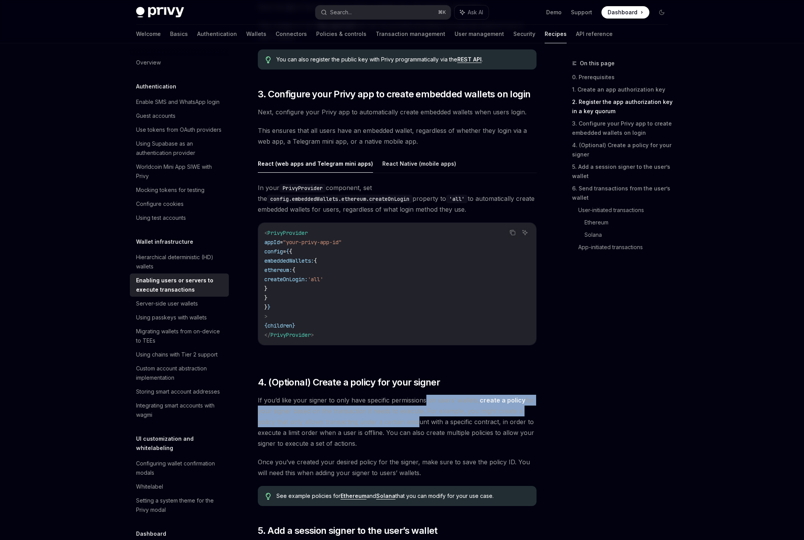
drag, startPoint x: 423, startPoint y: 402, endPoint x: 414, endPoint y: 426, distance: 25.9
click at [414, 426] on span "If you’d like your signer to only have specific permissions on users’ wallets, …" at bounding box center [397, 422] width 279 height 54
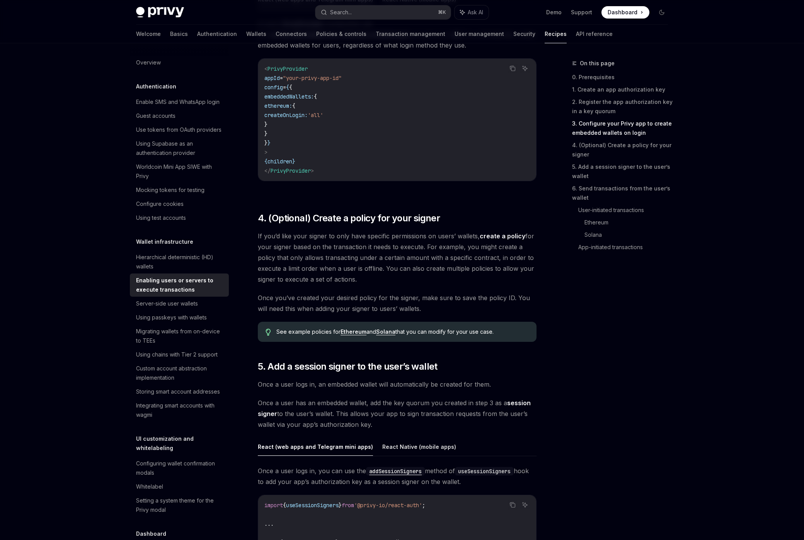
scroll to position [874, 0]
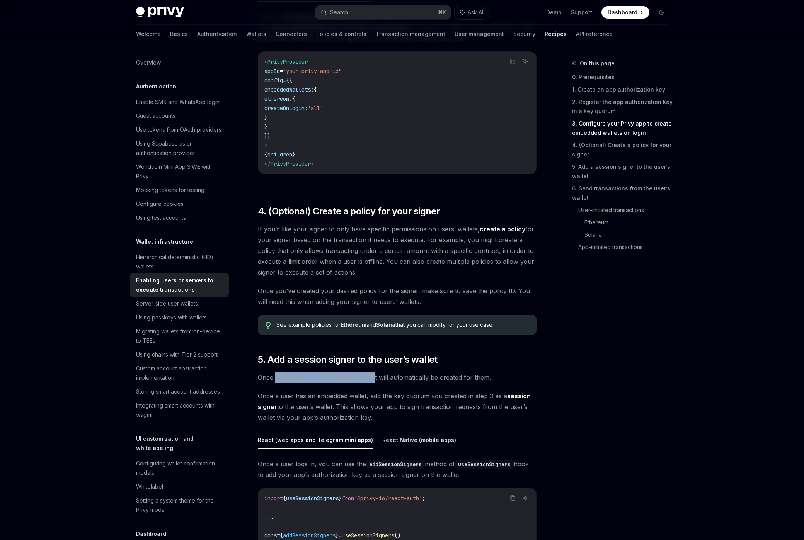
drag, startPoint x: 276, startPoint y: 376, endPoint x: 375, endPoint y: 377, distance: 98.6
click at [375, 377] on span "Once a user logs in, an embedded wallet will automatically be created for them." at bounding box center [397, 377] width 279 height 11
drag, startPoint x: 317, startPoint y: 377, endPoint x: 388, endPoint y: 376, distance: 70.7
click at [388, 376] on span "Once a user logs in, an embedded wallet will automatically be created for them." at bounding box center [397, 377] width 279 height 11
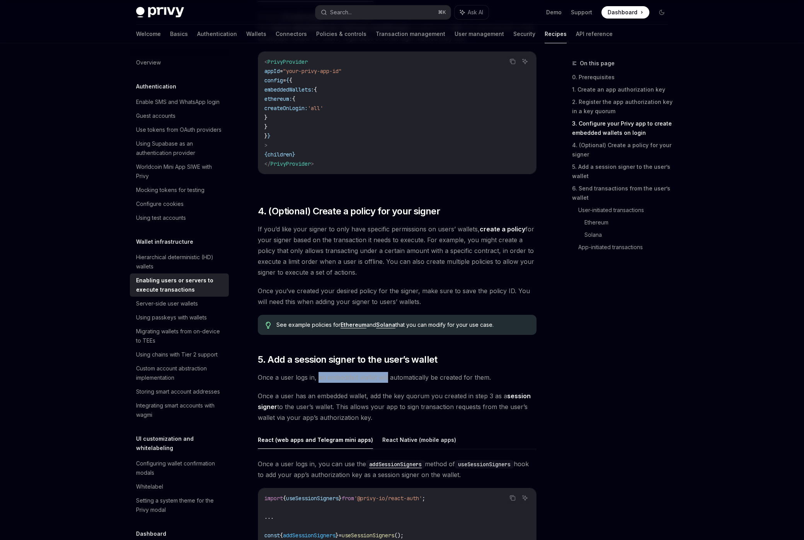
click at [388, 376] on span "Once a user logs in, an embedded wallet will automatically be created for them." at bounding box center [397, 377] width 279 height 11
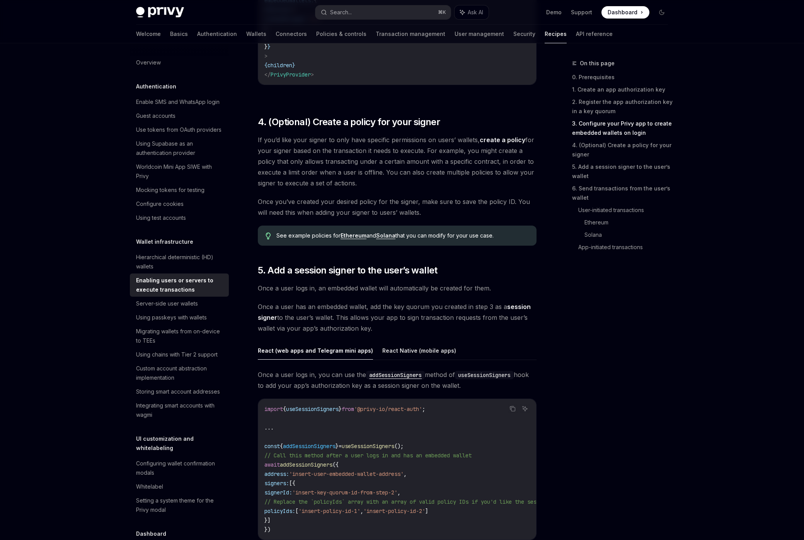
scroll to position [968, 0]
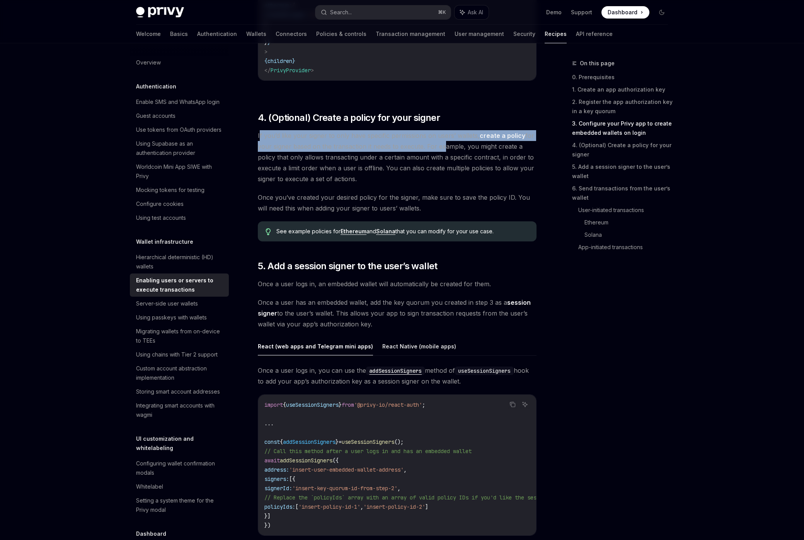
drag, startPoint x: 375, startPoint y: 136, endPoint x: 441, endPoint y: 141, distance: 65.9
click at [441, 141] on span "If you’d like your signer to only have specific permissions on users’ wallets, …" at bounding box center [397, 157] width 279 height 54
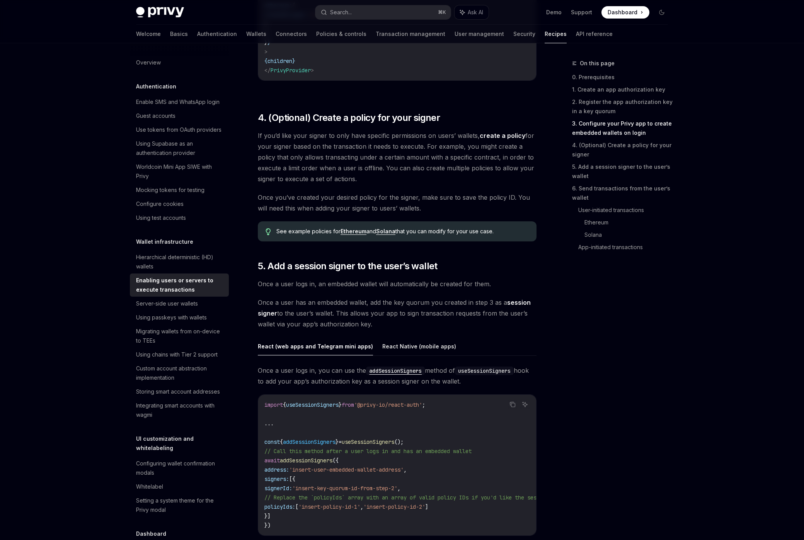
drag, startPoint x: 440, startPoint y: 142, endPoint x: 431, endPoint y: 154, distance: 15.2
click at [440, 142] on span "If you’d like your signer to only have specific permissions on users’ wallets, …" at bounding box center [397, 157] width 279 height 54
drag, startPoint x: 408, startPoint y: 174, endPoint x: 334, endPoint y: 157, distance: 75.8
click at [334, 157] on span "If you’d like your signer to only have specific permissions on users’ wallets, …" at bounding box center [397, 157] width 279 height 54
click at [334, 156] on span "If you’d like your signer to only have specific permissions on users’ wallets, …" at bounding box center [397, 157] width 279 height 54
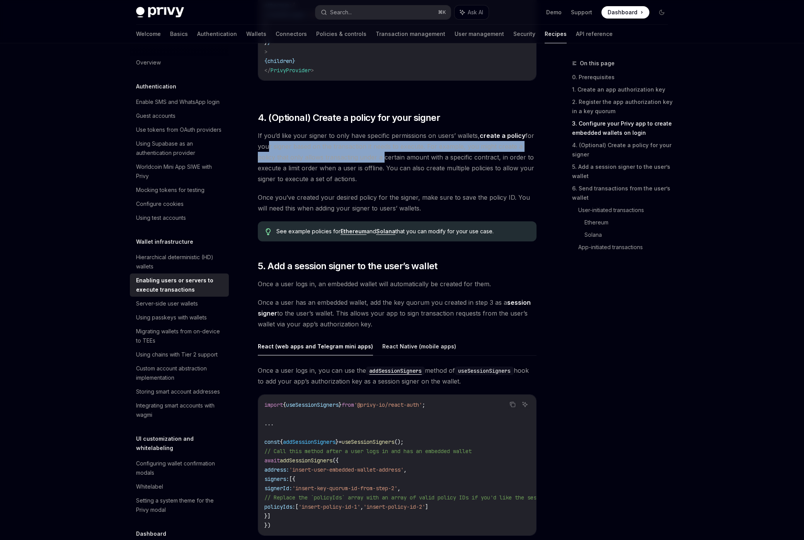
drag, startPoint x: 274, startPoint y: 146, endPoint x: 380, endPoint y: 158, distance: 106.7
click at [380, 158] on span "If you’d like your signer to only have specific permissions on users’ wallets, …" at bounding box center [397, 157] width 279 height 54
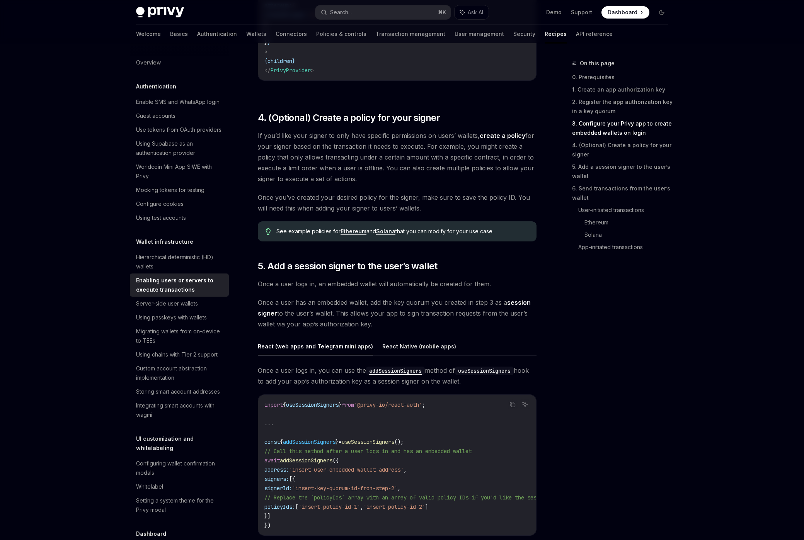
drag, startPoint x: 380, startPoint y: 160, endPoint x: 368, endPoint y: 182, distance: 25.6
click at [380, 160] on span "If you’d like your signer to only have specific permissions on users’ wallets, …" at bounding box center [397, 157] width 279 height 54
click at [368, 184] on span "If you’d like your signer to only have specific permissions on users’ wallets, …" at bounding box center [397, 157] width 279 height 54
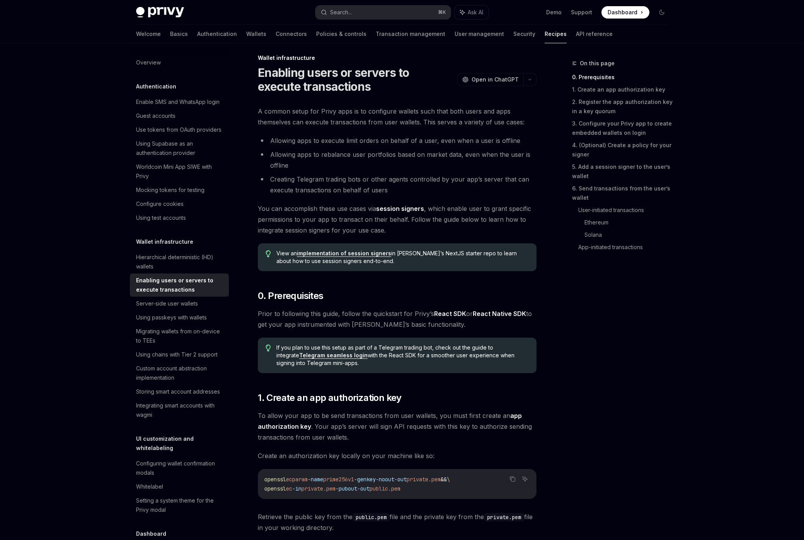
scroll to position [0, 0]
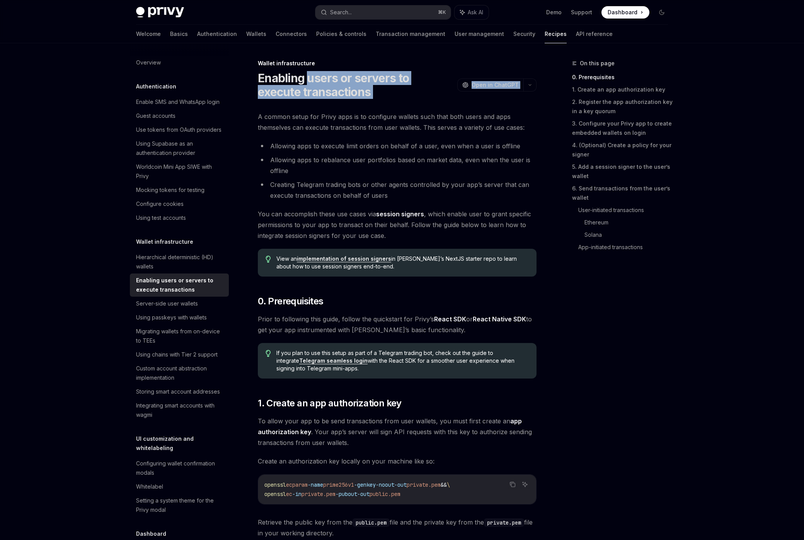
drag, startPoint x: 310, startPoint y: 77, endPoint x: 392, endPoint y: 108, distance: 87.7
click at [378, 131] on span "A common setup for Privy apps is to configure wallets such that both users and …" at bounding box center [397, 122] width 279 height 22
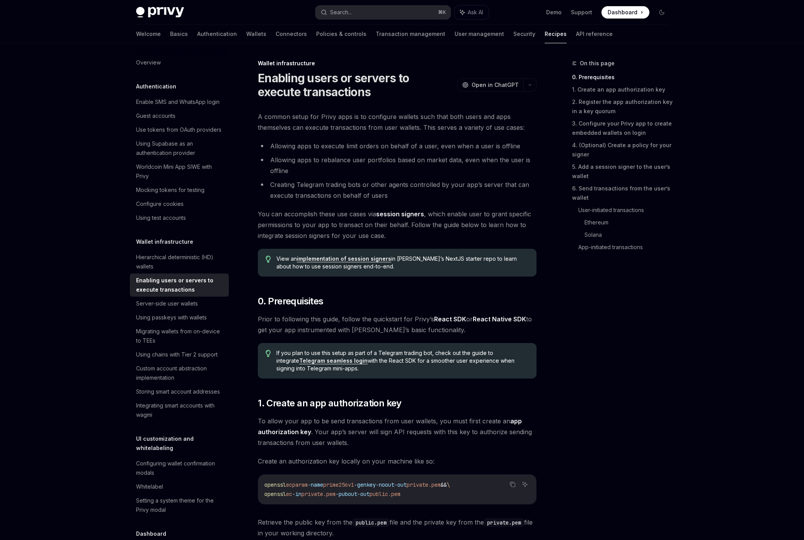
click at [378, 129] on span "A common setup for Privy apps is to configure wallets such that both users and …" at bounding box center [397, 122] width 279 height 22
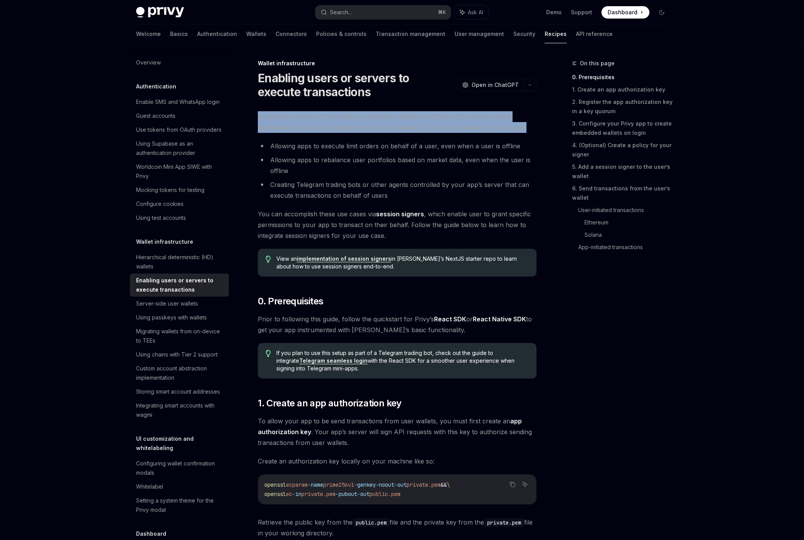
click at [378, 129] on span "A common setup for Privy apps is to configure wallets such that both users and …" at bounding box center [397, 122] width 279 height 22
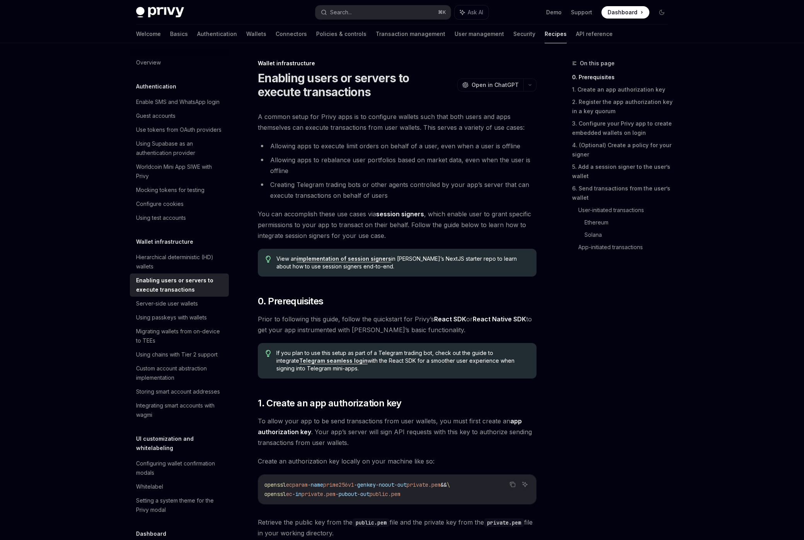
click at [311, 121] on span "A common setup for Privy apps is to configure wallets such that both users and …" at bounding box center [397, 122] width 279 height 22
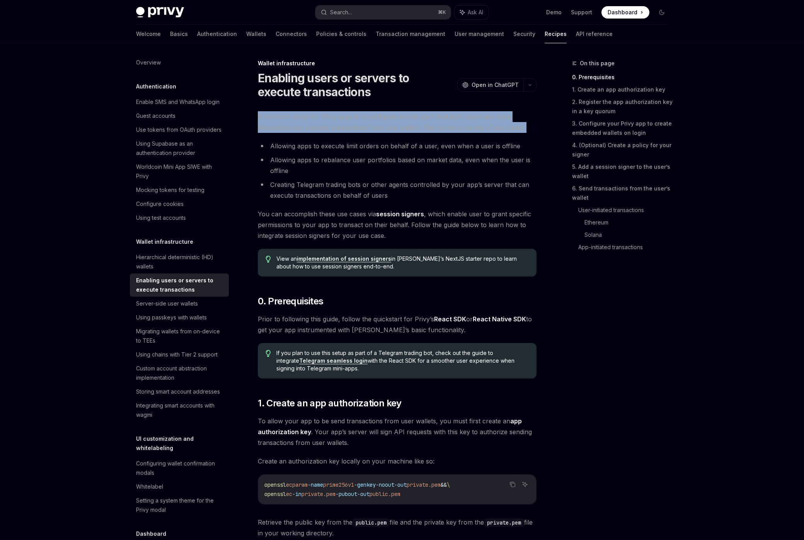
click at [311, 121] on span "A common setup for Privy apps is to configure wallets such that both users and …" at bounding box center [397, 122] width 279 height 22
click at [314, 124] on span "A common setup for Privy apps is to configure wallets such that both users and …" at bounding box center [397, 122] width 279 height 22
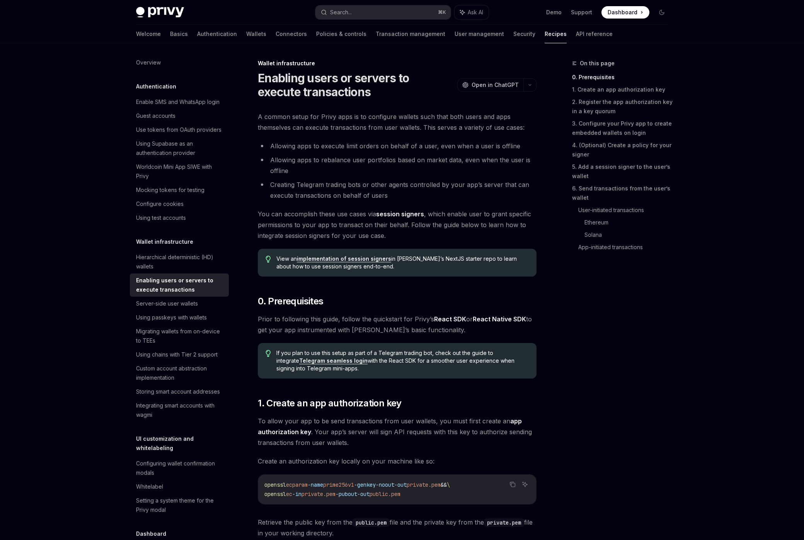
click at [314, 126] on span "A common setup for Privy apps is to configure wallets such that both users and …" at bounding box center [397, 122] width 279 height 22
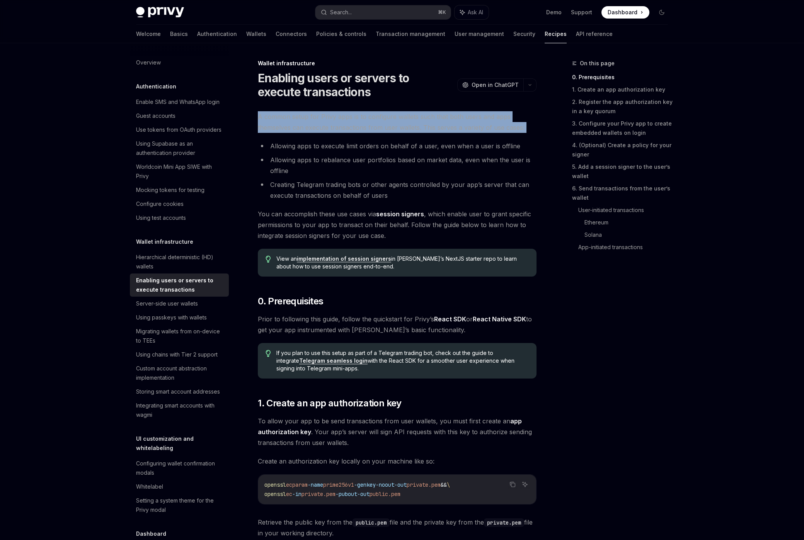
click at [314, 126] on span "A common setup for Privy apps is to configure wallets such that both users and …" at bounding box center [397, 122] width 279 height 22
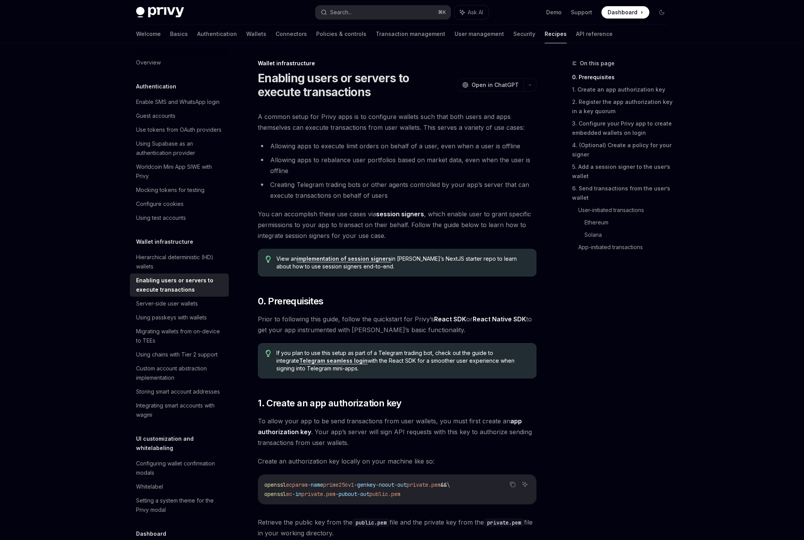
click at [336, 171] on li "Allowing apps to rebalance user portfolios based on market data, even when the …" at bounding box center [397, 166] width 279 height 22
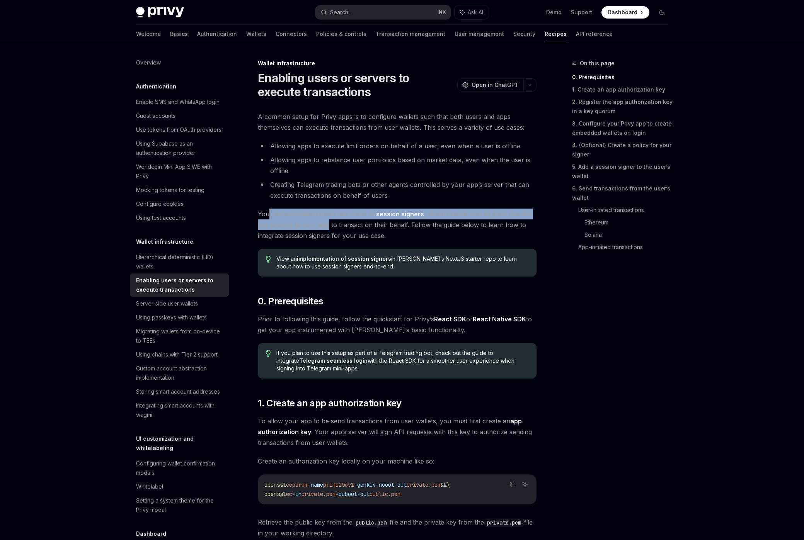
drag, startPoint x: 267, startPoint y: 209, endPoint x: 327, endPoint y: 221, distance: 61.1
click at [327, 221] on span "You can accomplish these use cases via session signers , which enable user to g…" at bounding box center [397, 225] width 279 height 32
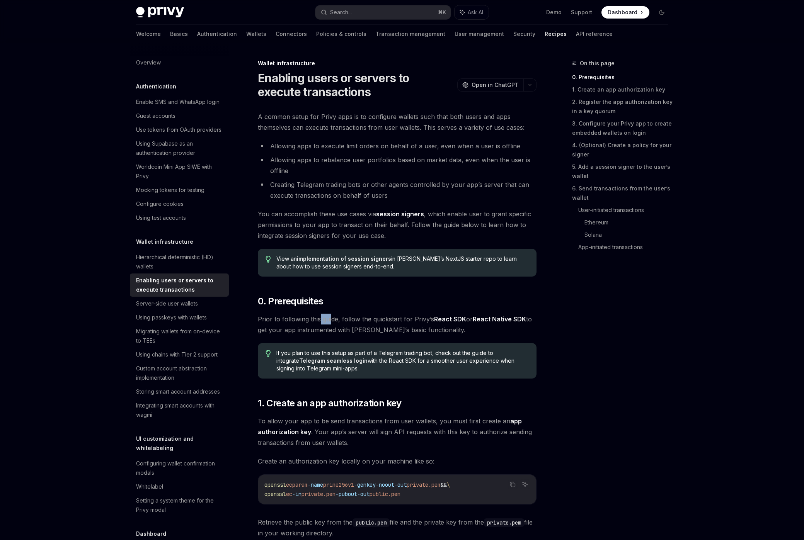
drag, startPoint x: 319, startPoint y: 320, endPoint x: 330, endPoint y: 321, distance: 11.6
click at [330, 321] on span "Prior to following this guide, follow the quickstart for [PERSON_NAME]’s React …" at bounding box center [397, 325] width 279 height 22
drag, startPoint x: 314, startPoint y: 319, endPoint x: 356, endPoint y: 318, distance: 41.8
click at [356, 318] on span "Prior to following this guide, follow the quickstart for [PERSON_NAME]’s React …" at bounding box center [397, 325] width 279 height 22
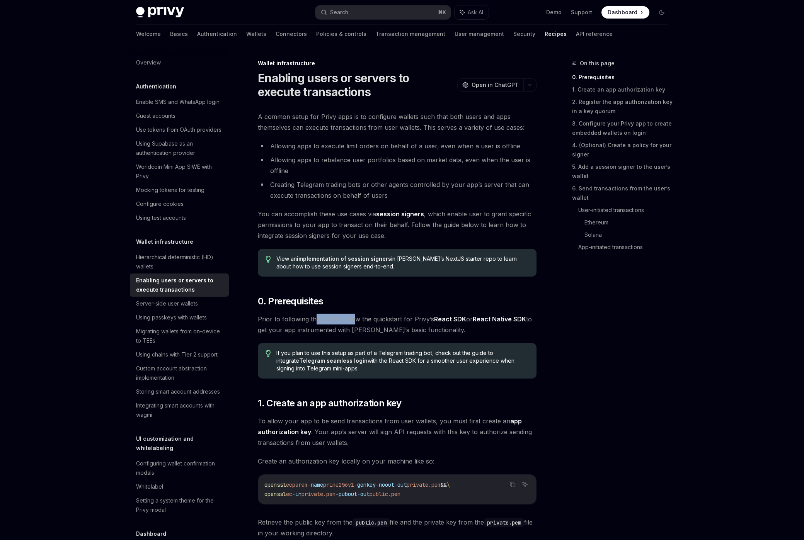
click at [356, 318] on span "Prior to following this guide, follow the quickstart for [PERSON_NAME]’s React …" at bounding box center [397, 325] width 279 height 22
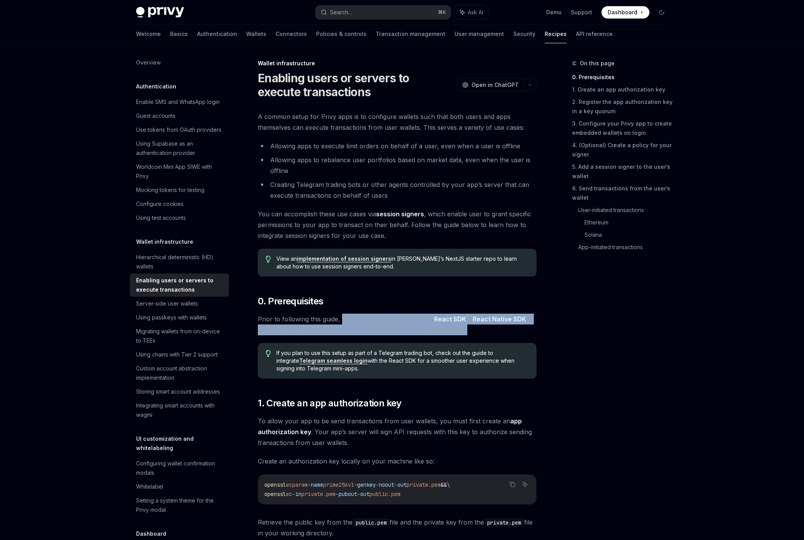
drag, startPoint x: 341, startPoint y: 317, endPoint x: 440, endPoint y: 341, distance: 101.3
drag, startPoint x: 438, startPoint y: 335, endPoint x: 307, endPoint y: 318, distance: 133.0
click at [305, 317] on span "Prior to following this guide, follow the quickstart for [PERSON_NAME]’s React …" at bounding box center [397, 325] width 279 height 22
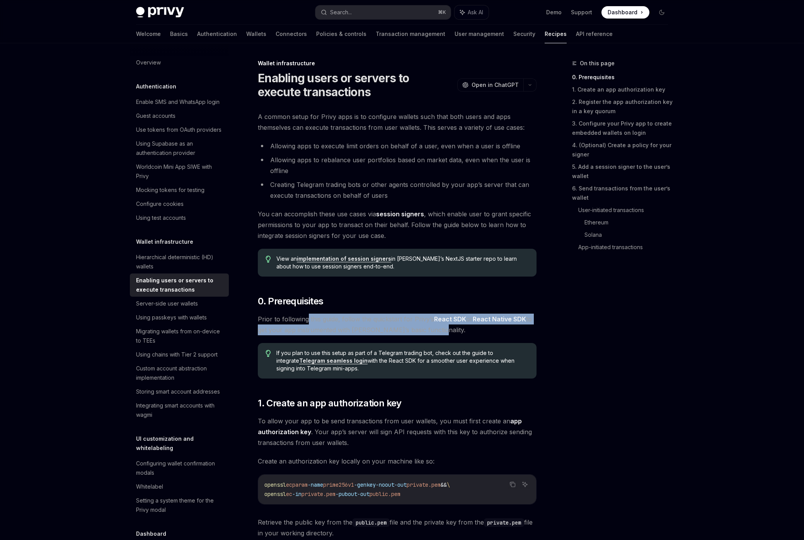
click at [319, 324] on span "Prior to following this guide, follow the quickstart for [PERSON_NAME]’s React …" at bounding box center [397, 325] width 279 height 22
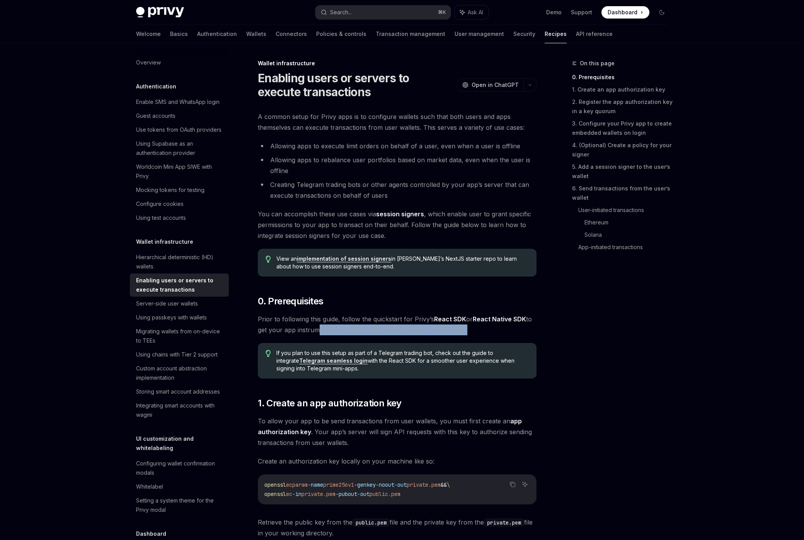
drag, startPoint x: 315, startPoint y: 329, endPoint x: 428, endPoint y: 341, distance: 113.2
drag, startPoint x: 419, startPoint y: 335, endPoint x: 353, endPoint y: 332, distance: 66.6
click at [353, 332] on span "Prior to following this guide, follow the quickstart for [PERSON_NAME]’s React …" at bounding box center [397, 325] width 279 height 22
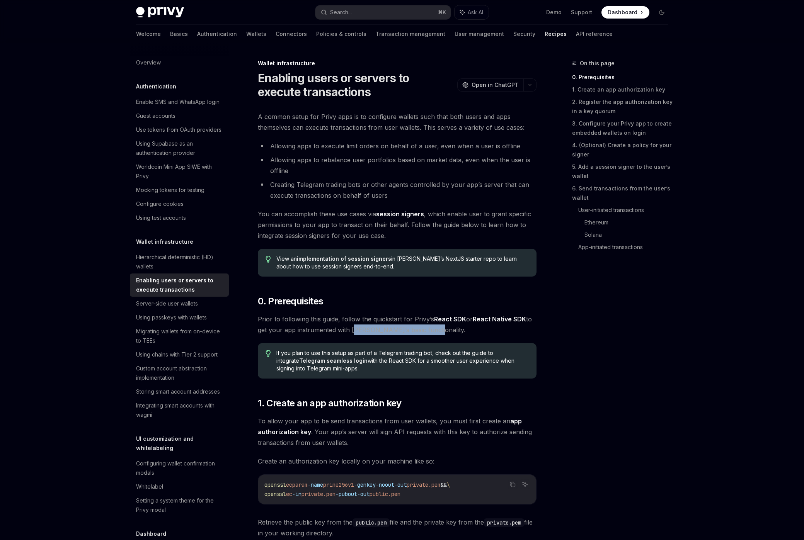
click at [353, 332] on span "Prior to following this guide, follow the quickstart for [PERSON_NAME]’s React …" at bounding box center [397, 325] width 279 height 22
drag, startPoint x: 337, startPoint y: 320, endPoint x: 441, endPoint y: 328, distance: 103.9
click at [436, 322] on span "Prior to following this guide, follow the quickstart for [PERSON_NAME]’s React …" at bounding box center [397, 325] width 279 height 22
click at [450, 344] on div "If you plan to use this setup as part of a Telegram trading bot, check out the …" at bounding box center [397, 361] width 279 height 36
drag, startPoint x: 287, startPoint y: 117, endPoint x: 390, endPoint y: 120, distance: 103.3
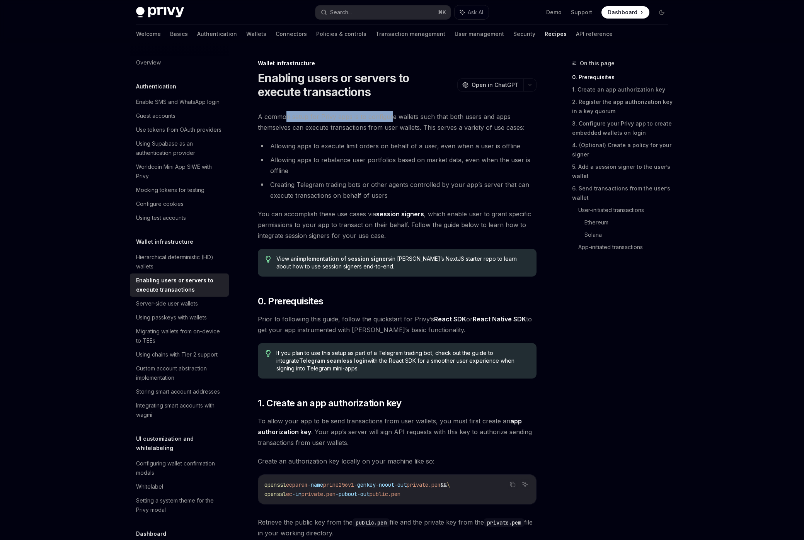
click at [390, 120] on span "A common setup for Privy apps is to configure wallets such that both users and …" at bounding box center [397, 122] width 279 height 22
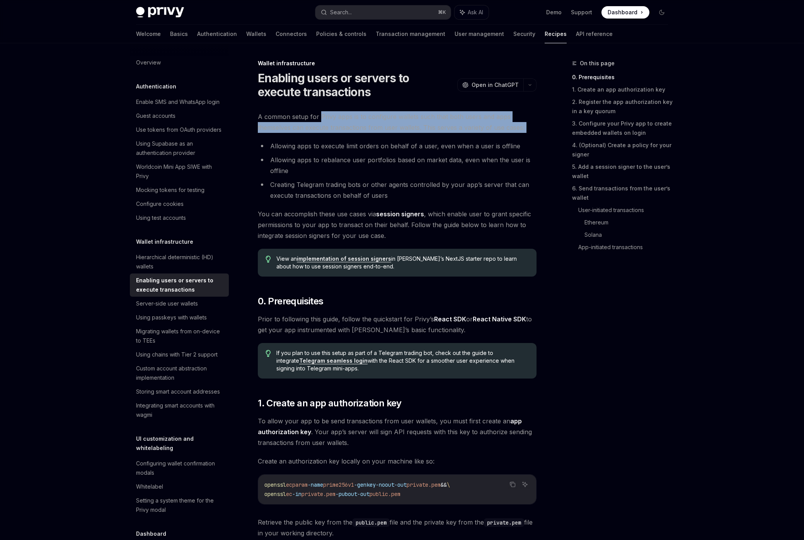
drag, startPoint x: 321, startPoint y: 121, endPoint x: 385, endPoint y: 134, distance: 65.3
drag, startPoint x: 367, startPoint y: 116, endPoint x: 370, endPoint y: 128, distance: 12.8
click at [370, 128] on span "A common setup for Privy apps is to configure wallets such that both users and …" at bounding box center [397, 122] width 279 height 22
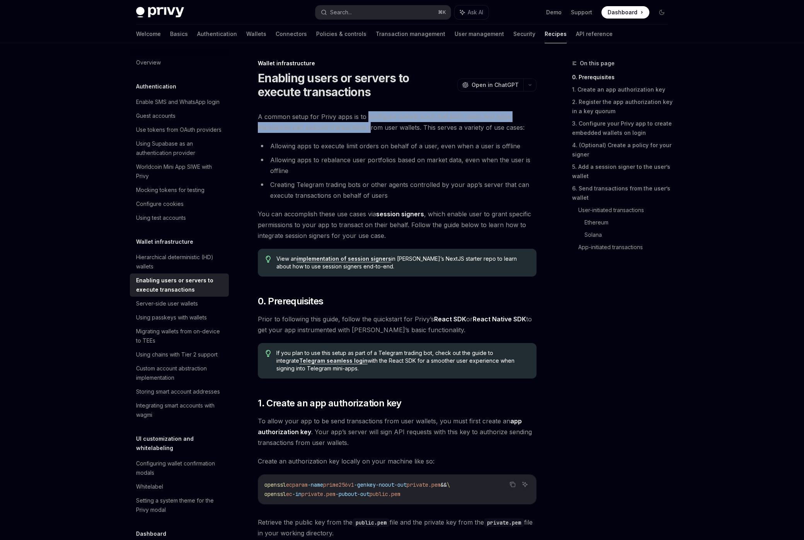
drag, startPoint x: 370, startPoint y: 128, endPoint x: 368, endPoint y: 112, distance: 16.0
click at [370, 128] on span "A common setup for Privy apps is to configure wallets such that both users and …" at bounding box center [397, 122] width 279 height 22
drag, startPoint x: 368, startPoint y: 112, endPoint x: 370, endPoint y: 131, distance: 18.7
click at [370, 131] on span "A common setup for Privy apps is to configure wallets such that both users and …" at bounding box center [397, 122] width 279 height 22
drag, startPoint x: 370, startPoint y: 131, endPoint x: 369, endPoint y: 127, distance: 4.2
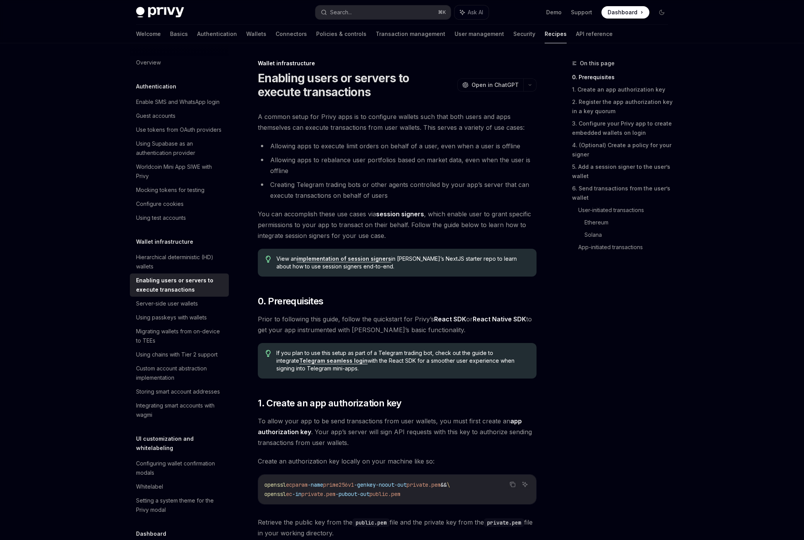
click at [370, 130] on span "A common setup for Privy apps is to configure wallets such that both users and …" at bounding box center [397, 122] width 279 height 22
drag, startPoint x: 366, startPoint y: 120, endPoint x: 367, endPoint y: 130, distance: 9.7
click at [367, 130] on span "A common setup for Privy apps is to configure wallets such that both users and …" at bounding box center [397, 122] width 279 height 22
drag, startPoint x: 366, startPoint y: 118, endPoint x: 365, endPoint y: 127, distance: 8.5
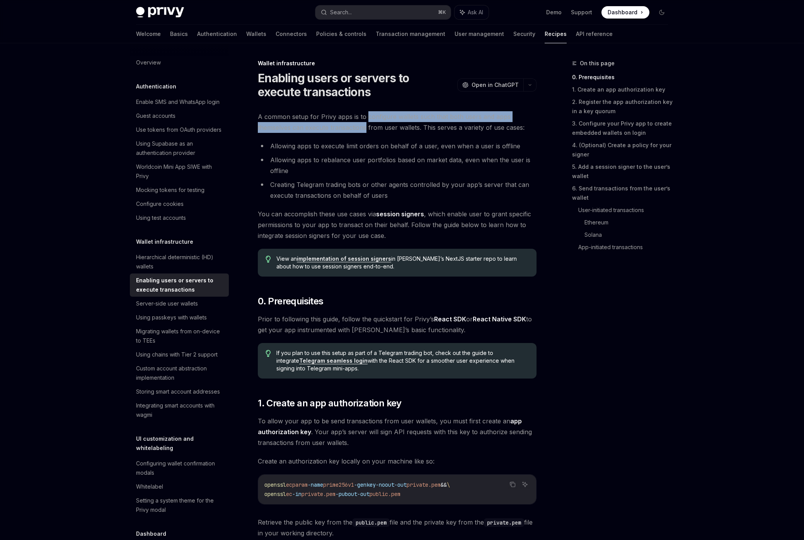
click at [365, 127] on span "A common setup for Privy apps is to configure wallets such that both users and …" at bounding box center [397, 122] width 279 height 22
click at [373, 132] on span "A common setup for Privy apps is to configure wallets such that both users and …" at bounding box center [397, 122] width 279 height 22
drag, startPoint x: 365, startPoint y: 119, endPoint x: 365, endPoint y: 128, distance: 9.7
click at [365, 128] on span "A common setup for Privy apps is to configure wallets such that both users and …" at bounding box center [397, 122] width 279 height 22
click at [370, 132] on span "A common setup for Privy apps is to configure wallets such that both users and …" at bounding box center [397, 122] width 279 height 22
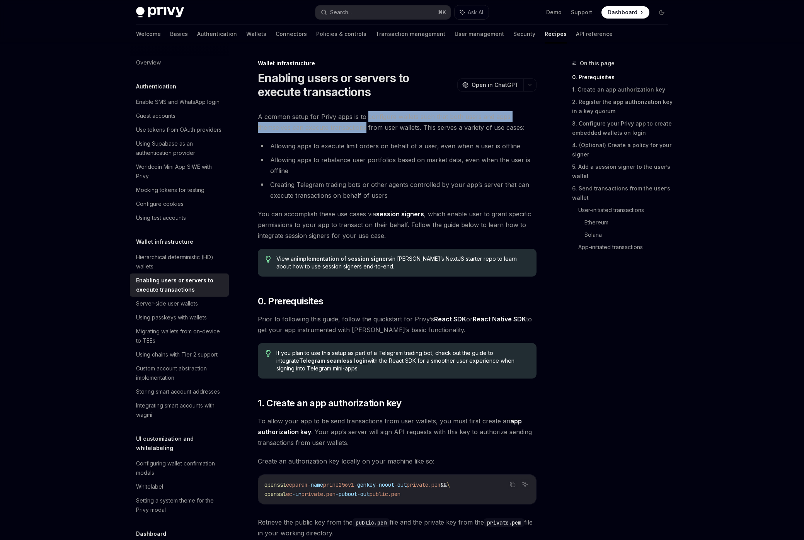
drag, startPoint x: 365, startPoint y: 119, endPoint x: 365, endPoint y: 127, distance: 7.7
click at [365, 127] on span "A common setup for Privy apps is to configure wallets such that both users and …" at bounding box center [397, 122] width 279 height 22
click at [366, 129] on span "A common setup for Privy apps is to configure wallets such that both users and …" at bounding box center [397, 122] width 279 height 22
drag, startPoint x: 366, startPoint y: 119, endPoint x: 367, endPoint y: 128, distance: 9.0
click at [367, 128] on span "A common setup for Privy apps is to configure wallets such that both users and …" at bounding box center [397, 122] width 279 height 22
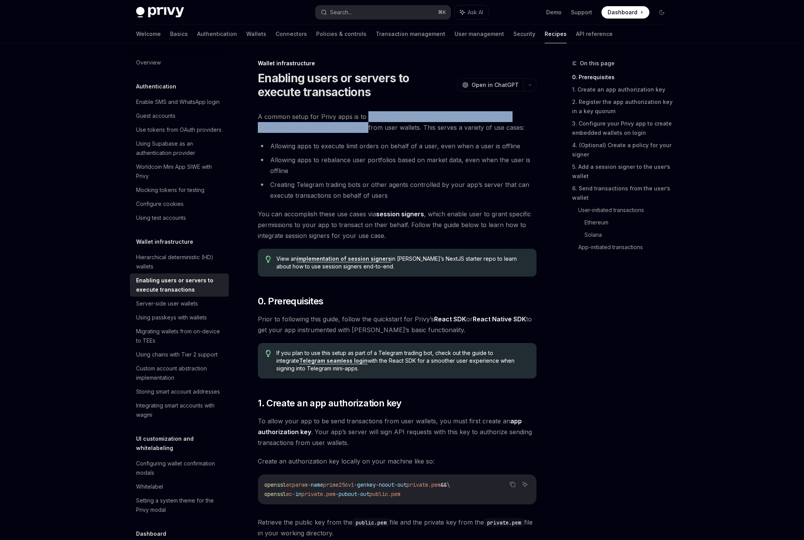
click at [367, 128] on span "A common setup for Privy apps is to configure wallets such that both users and …" at bounding box center [397, 122] width 279 height 22
click at [365, 120] on span "A common setup for Privy apps is to configure wallets such that both users and …" at bounding box center [397, 122] width 279 height 22
drag, startPoint x: 366, startPoint y: 118, endPoint x: 366, endPoint y: 127, distance: 8.5
click at [366, 127] on span "A common setup for Privy apps is to configure wallets such that both users and …" at bounding box center [397, 122] width 279 height 22
click at [366, 128] on span "A common setup for Privy apps is to configure wallets such that both users and …" at bounding box center [397, 122] width 279 height 22
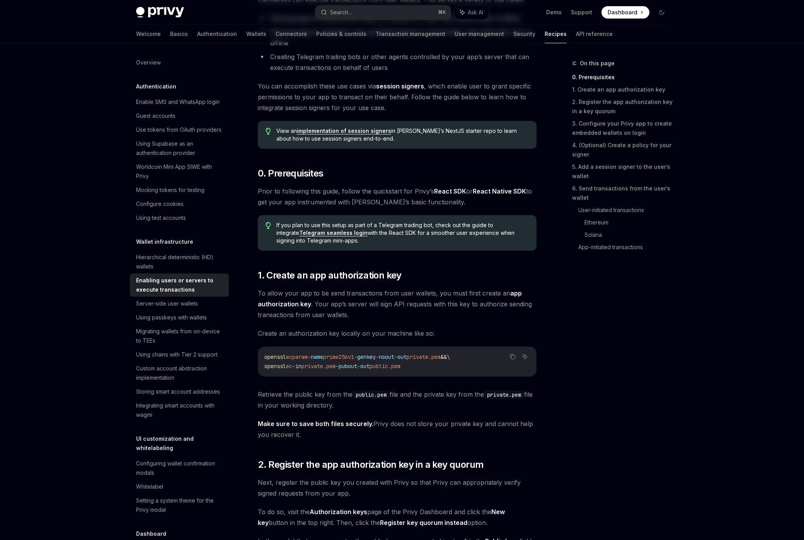
scroll to position [152, 0]
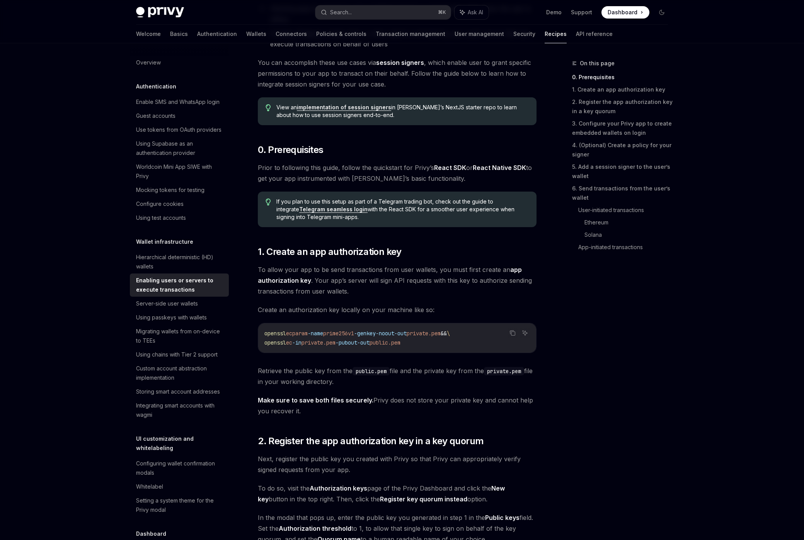
click at [365, 279] on span "To allow your app to be send transactions from user wallets, you must first cre…" at bounding box center [397, 280] width 279 height 32
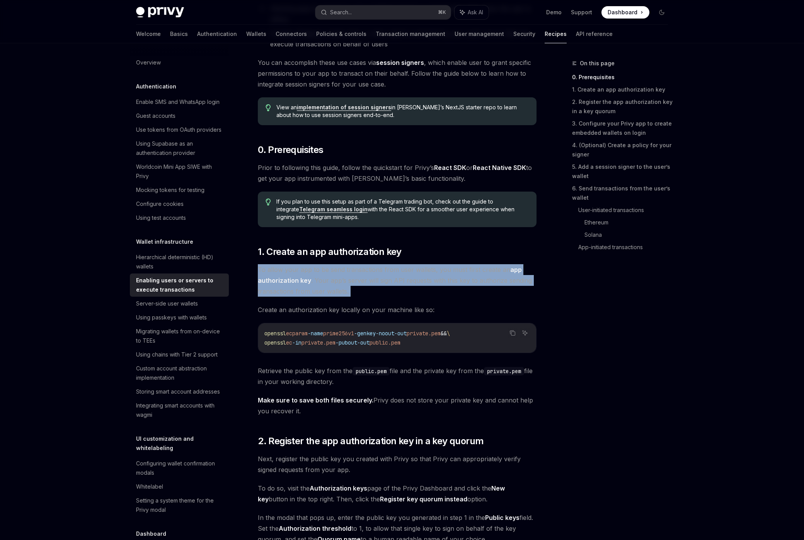
click at [365, 279] on span "To allow your app to be send transactions from user wallets, you must first cre…" at bounding box center [397, 280] width 279 height 32
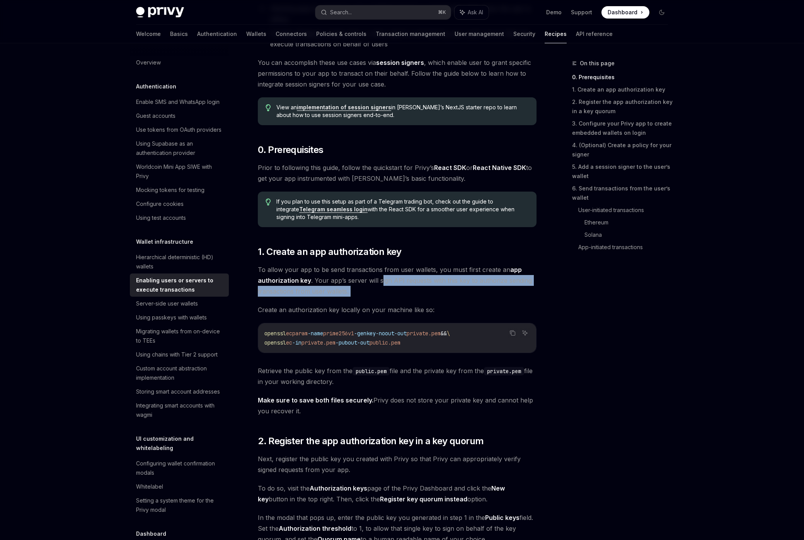
click at [378, 284] on span "To allow your app to be send transactions from user wallets, you must first cre…" at bounding box center [397, 280] width 279 height 32
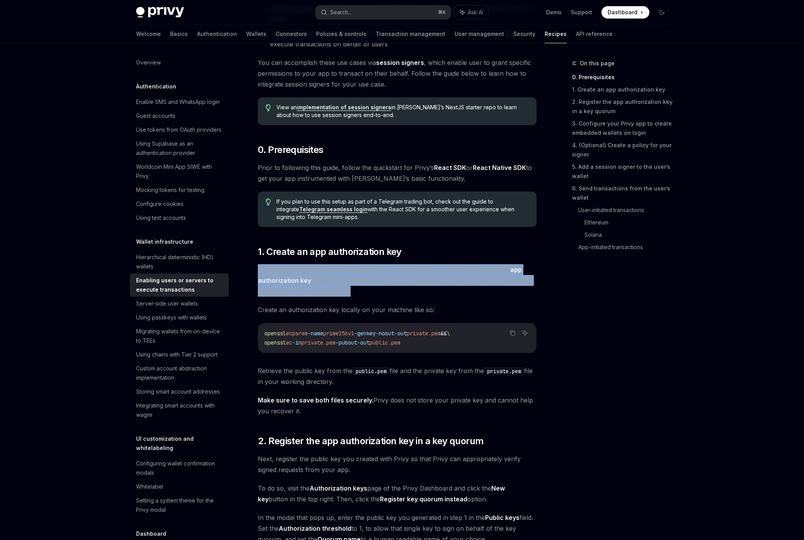
drag, startPoint x: 358, startPoint y: 296, endPoint x: 406, endPoint y: 288, distance: 48.7
click at [313, 278] on span "To allow your app to be send transactions from user wallets, you must first cre…" at bounding box center [397, 280] width 279 height 32
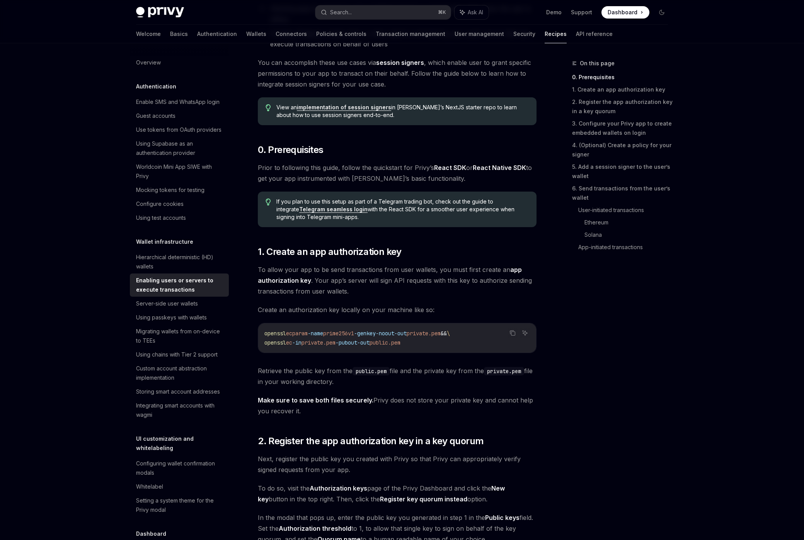
click at [406, 288] on span "To allow your app to be send transactions from user wallets, you must first cre…" at bounding box center [397, 280] width 279 height 32
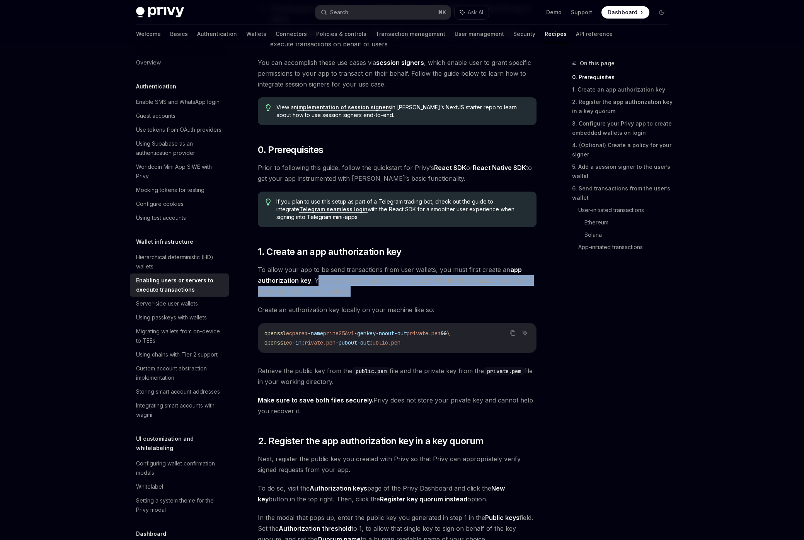
drag, startPoint x: 358, startPoint y: 298, endPoint x: 328, endPoint y: 279, distance: 35.8
click at [388, 288] on span "To allow your app to be send transactions from user wallets, you must first cre…" at bounding box center [397, 280] width 279 height 32
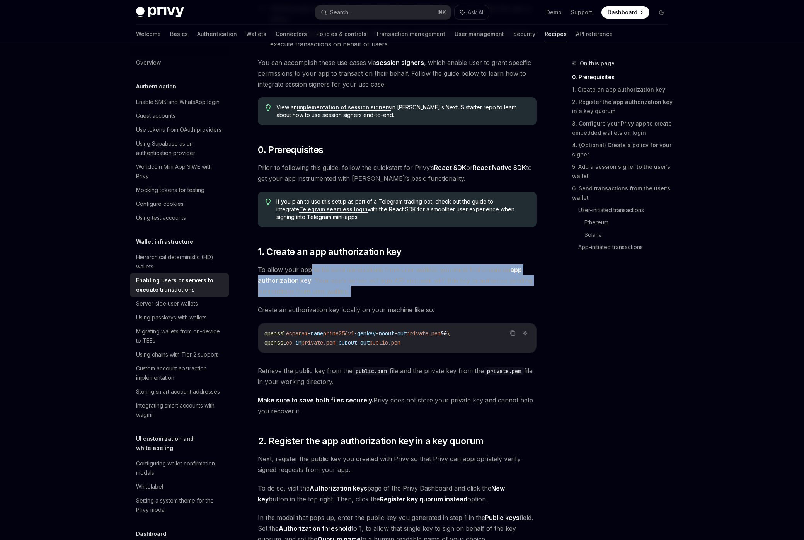
drag, startPoint x: 382, startPoint y: 298, endPoint x: 326, endPoint y: 269, distance: 62.2
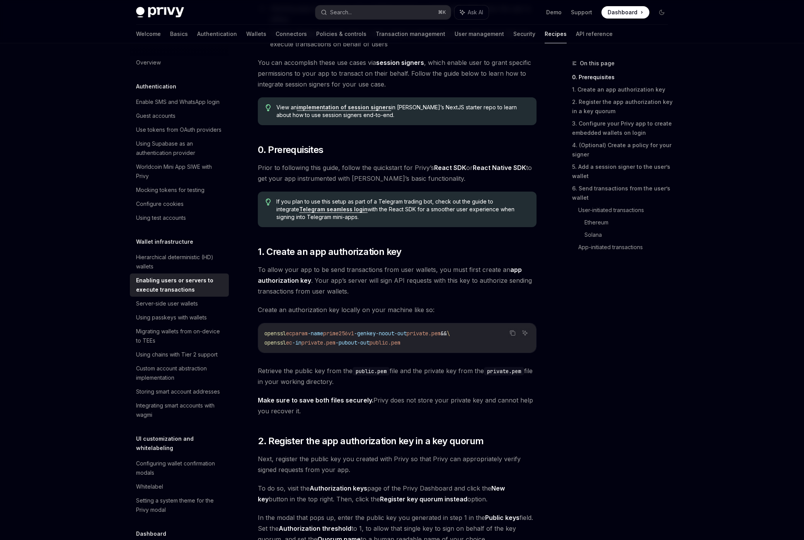
click at [386, 283] on span "To allow your app to be send transactions from user wallets, you must first cre…" at bounding box center [397, 280] width 279 height 32
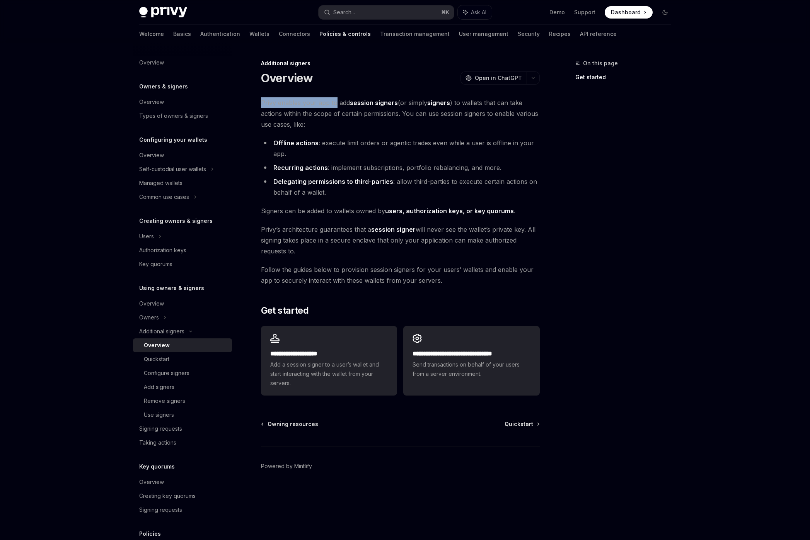
drag, startPoint x: 257, startPoint y: 102, endPoint x: 332, endPoint y: 111, distance: 75.2
click at [334, 106] on div "**********" at bounding box center [327, 300] width 427 height 482
drag, startPoint x: 332, startPoint y: 111, endPoint x: 331, endPoint y: 121, distance: 10.1
click at [332, 112] on span "Privy enables your app to add session signers (or simply signers ) to wallets t…" at bounding box center [400, 113] width 279 height 32
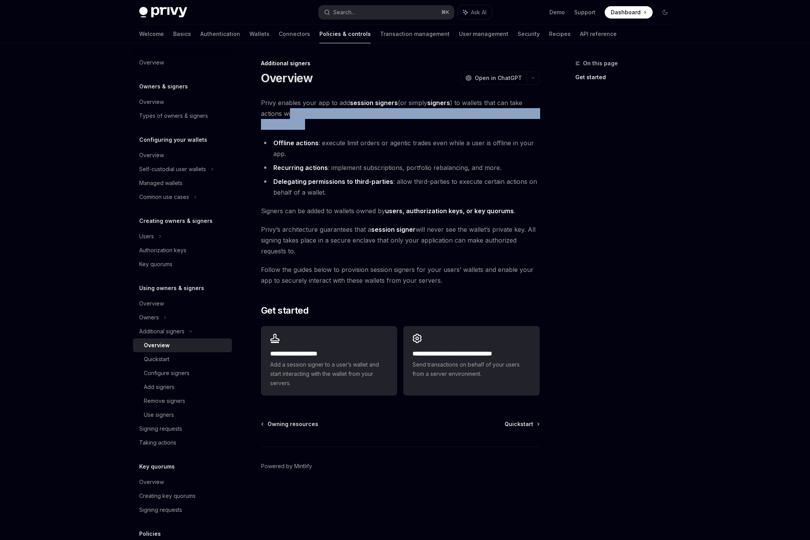
drag, startPoint x: 332, startPoint y: 122, endPoint x: 291, endPoint y: 114, distance: 41.3
click at [291, 114] on span "Privy enables your app to add session signers (or simply signers ) to wallets t…" at bounding box center [400, 113] width 279 height 32
click at [291, 115] on span "Privy enables your app to add session signers (or simply signers ) to wallets t…" at bounding box center [400, 113] width 279 height 32
drag, startPoint x: 275, startPoint y: 115, endPoint x: 354, endPoint y: 111, distance: 79.3
click at [354, 111] on span "Privy enables your app to add session signers (or simply signers ) to wallets t…" at bounding box center [400, 113] width 279 height 32
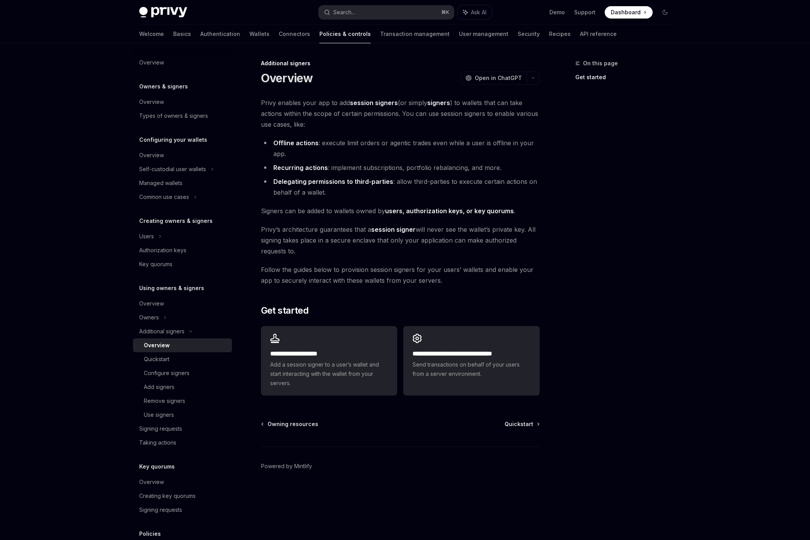
click at [356, 116] on span "Privy enables your app to add session signers (or simply signers ) to wallets t…" at bounding box center [400, 113] width 279 height 32
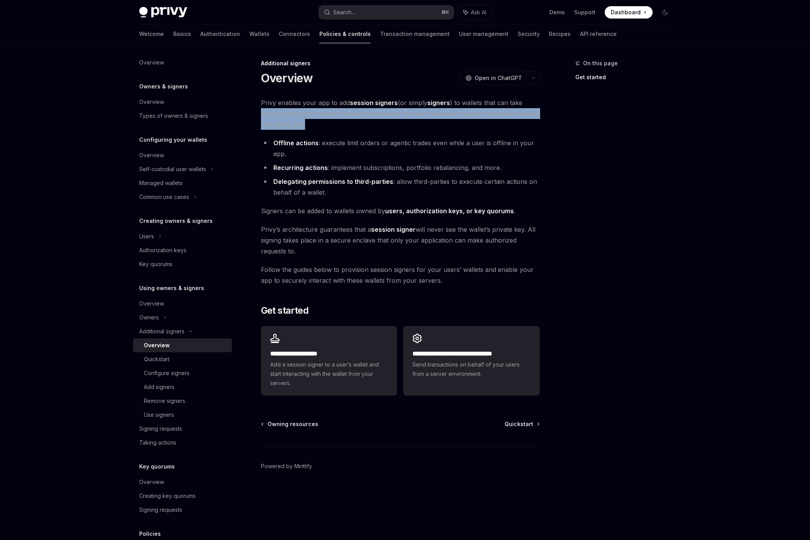
drag, startPoint x: 349, startPoint y: 126, endPoint x: 259, endPoint y: 113, distance: 90.3
click at [259, 113] on div "**********" at bounding box center [327, 300] width 427 height 482
drag, startPoint x: 261, startPoint y: 111, endPoint x: 355, endPoint y: 132, distance: 97.1
click at [356, 131] on div "**********" at bounding box center [400, 248] width 279 height 302
click at [355, 132] on div "**********" at bounding box center [400, 248] width 279 height 302
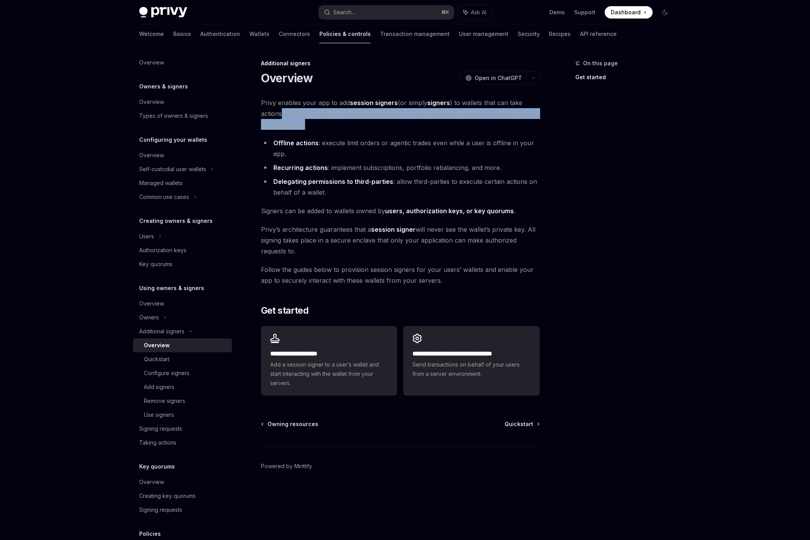
drag, startPoint x: 327, startPoint y: 131, endPoint x: 282, endPoint y: 118, distance: 46.5
click at [281, 118] on div "**********" at bounding box center [400, 248] width 279 height 302
click at [285, 119] on span "Privy enables your app to add session signers (or simply signers ) to wallets t…" at bounding box center [400, 113] width 279 height 32
